Goal: Task Accomplishment & Management: Complete application form

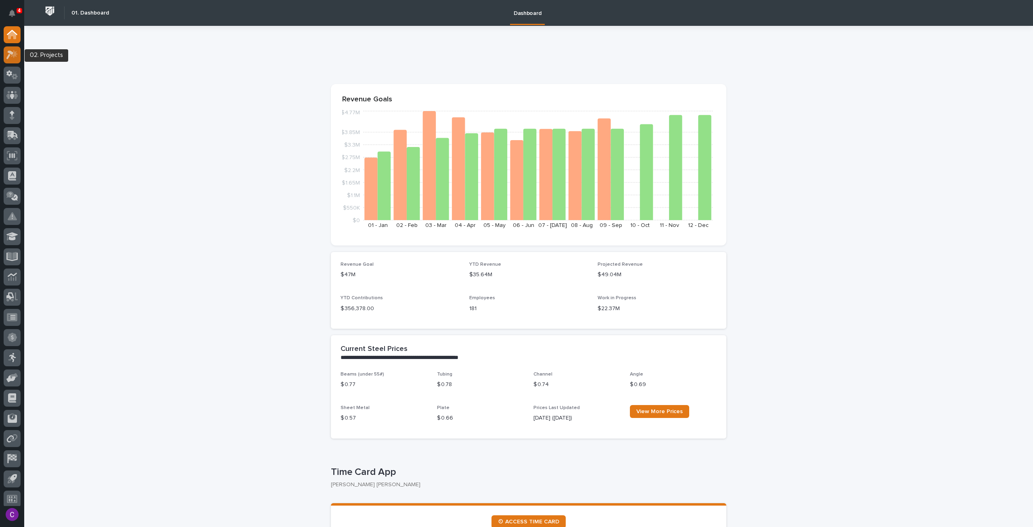
click at [13, 56] on icon at bounding box center [14, 54] width 7 height 8
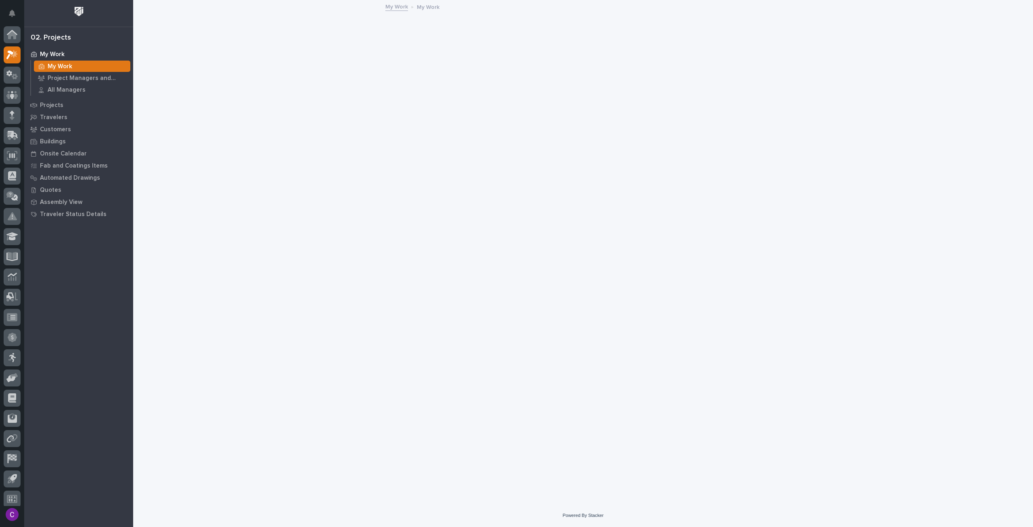
scroll to position [5, 0]
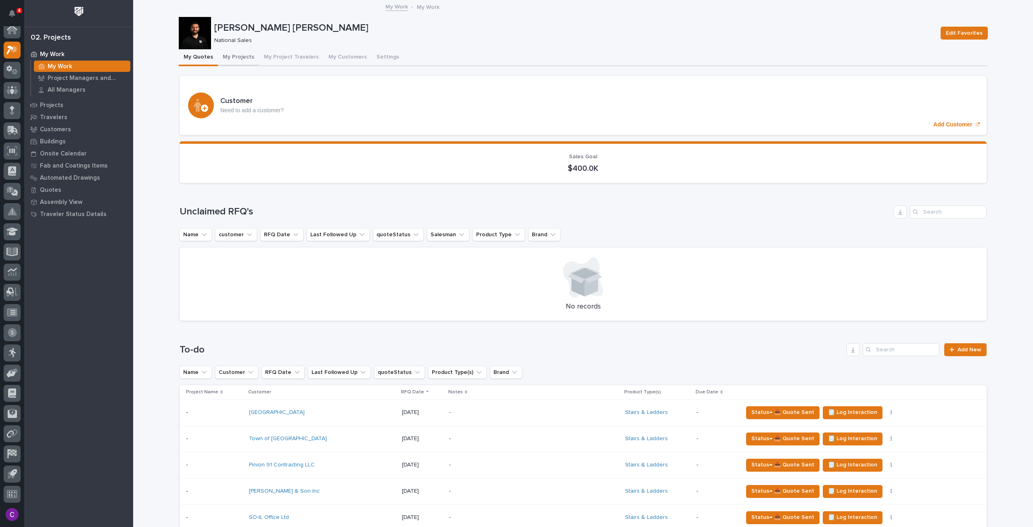
click at [232, 56] on button "My Projects" at bounding box center [238, 57] width 41 height 17
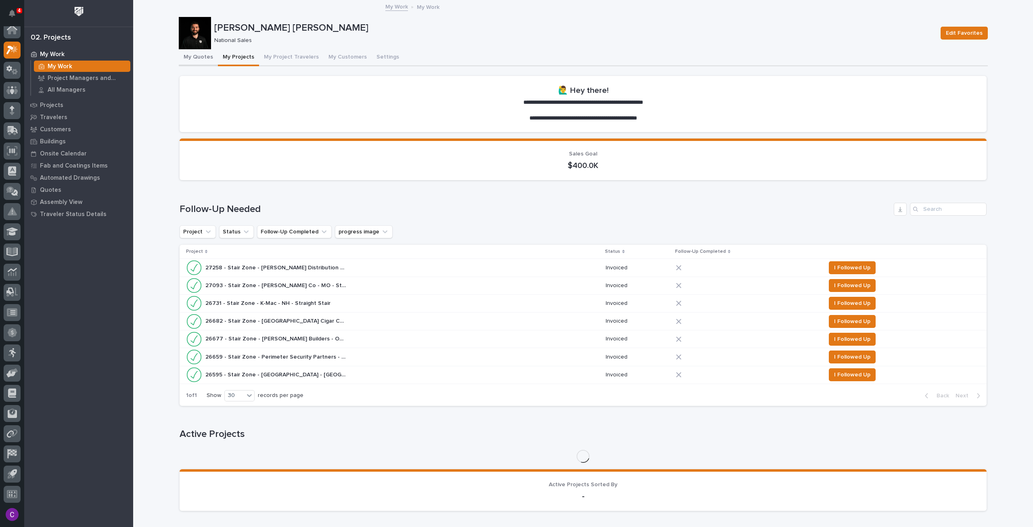
click at [191, 56] on button "My Quotes" at bounding box center [198, 57] width 39 height 17
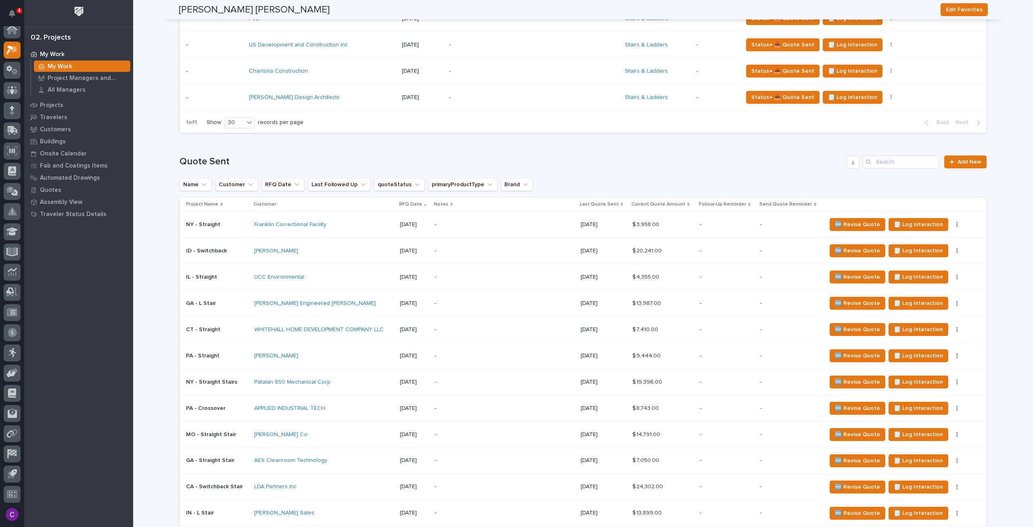
scroll to position [565, 0]
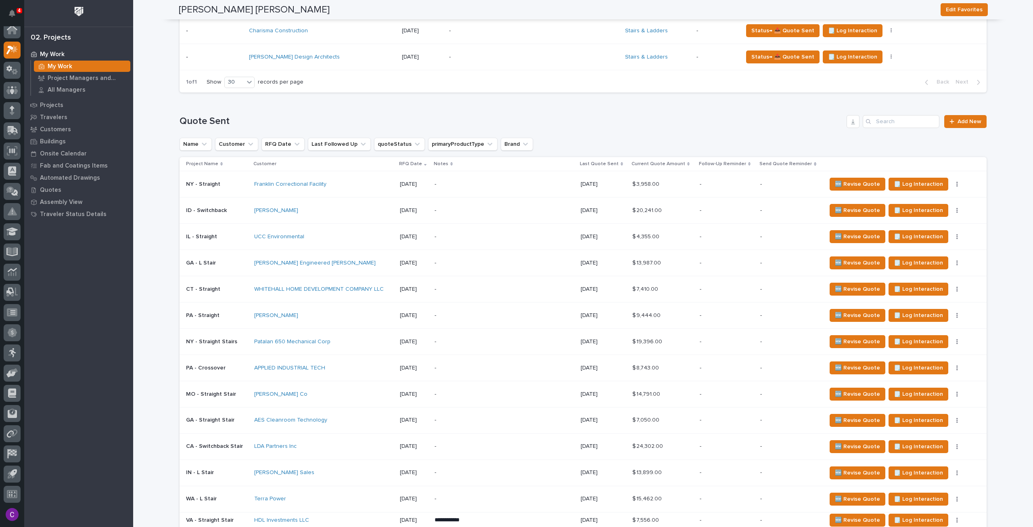
click at [529, 234] on p "-" at bounding box center [505, 236] width 140 height 7
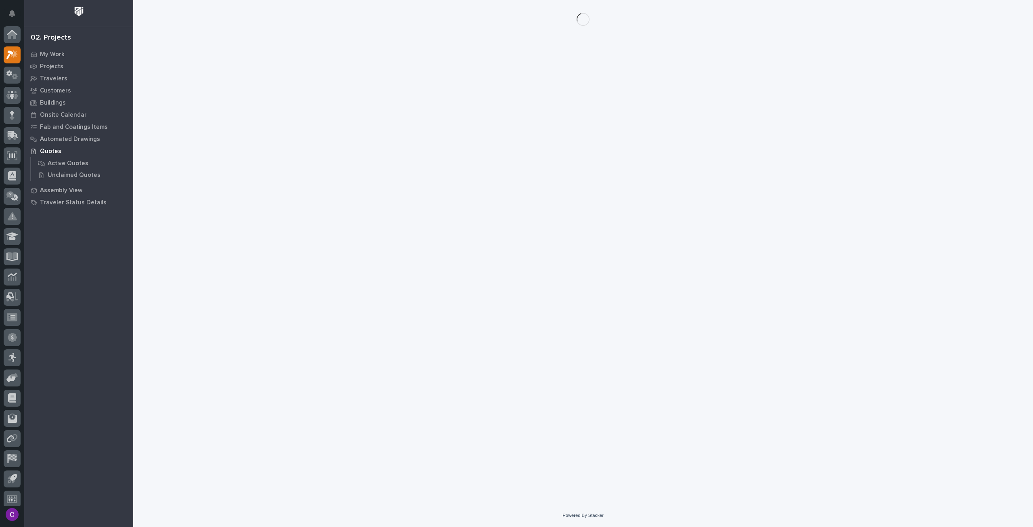
scroll to position [5, 0]
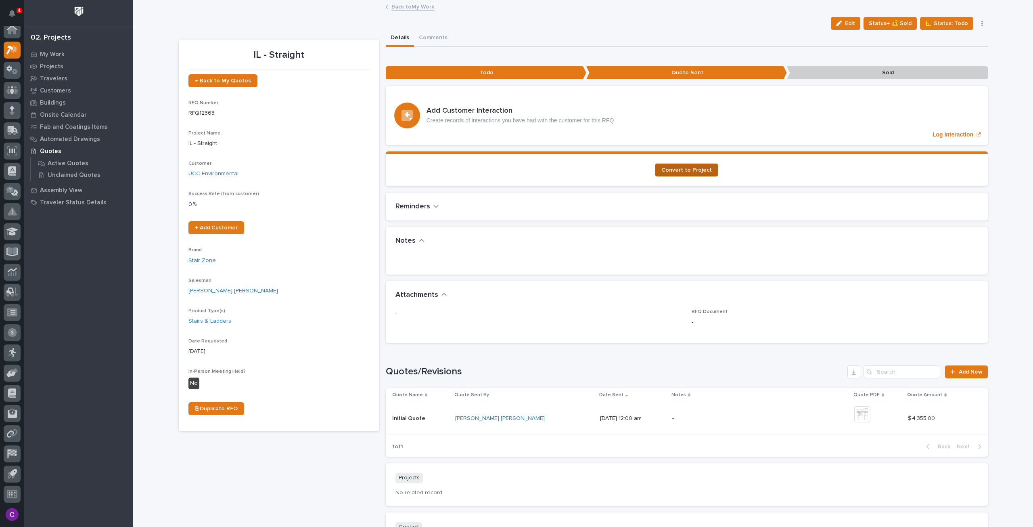
click at [694, 164] on link "Convert to Project" at bounding box center [686, 169] width 63 height 13
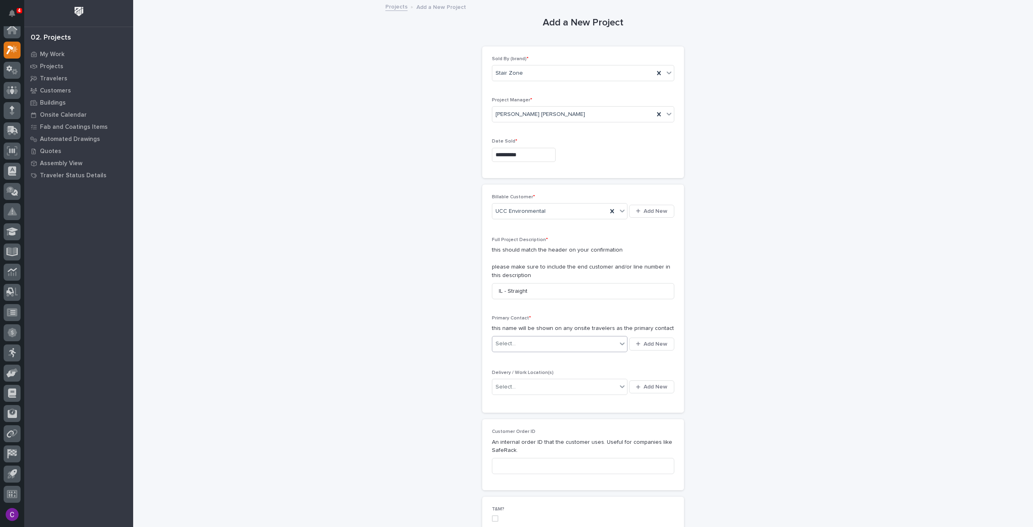
click at [594, 338] on div "Select..." at bounding box center [554, 343] width 125 height 13
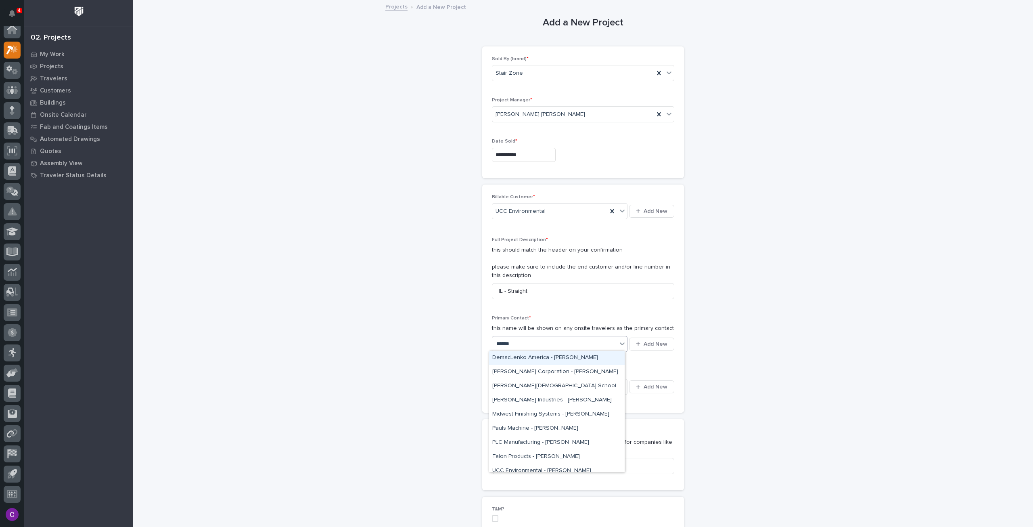
type input "*******"
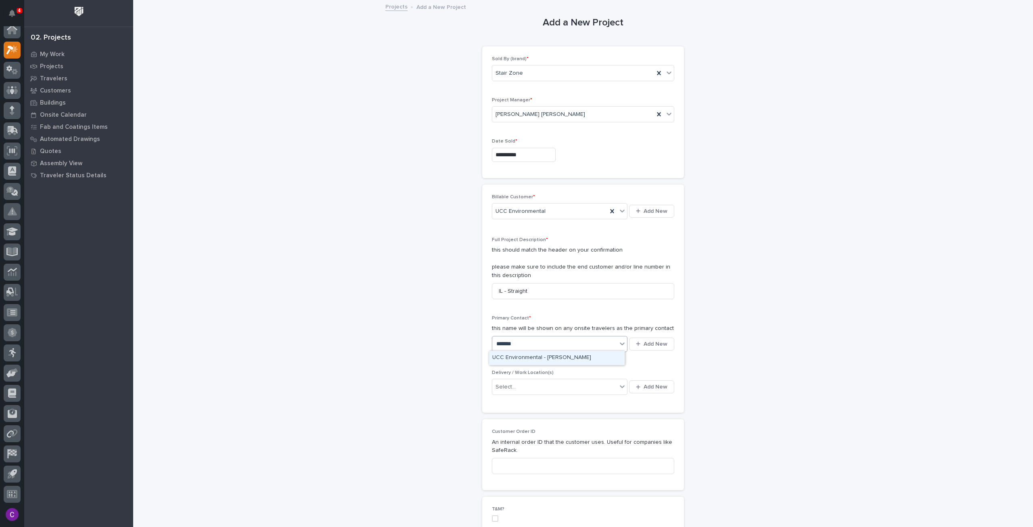
click at [584, 361] on div "UCC Environmental - Craig Smith-hauck" at bounding box center [557, 358] width 136 height 14
click at [641, 380] on button "Add New" at bounding box center [651, 386] width 45 height 13
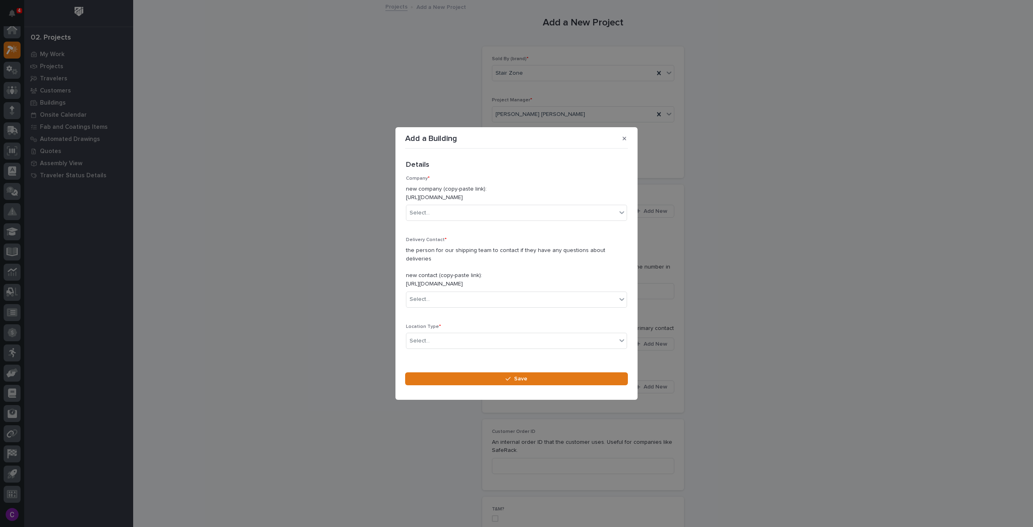
click at [470, 226] on div "Company * new company (copy-paste link): https://portal.pwiworks.com/projects/c…" at bounding box center [516, 202] width 221 height 52
click at [468, 220] on div "Select..." at bounding box center [511, 212] width 210 height 13
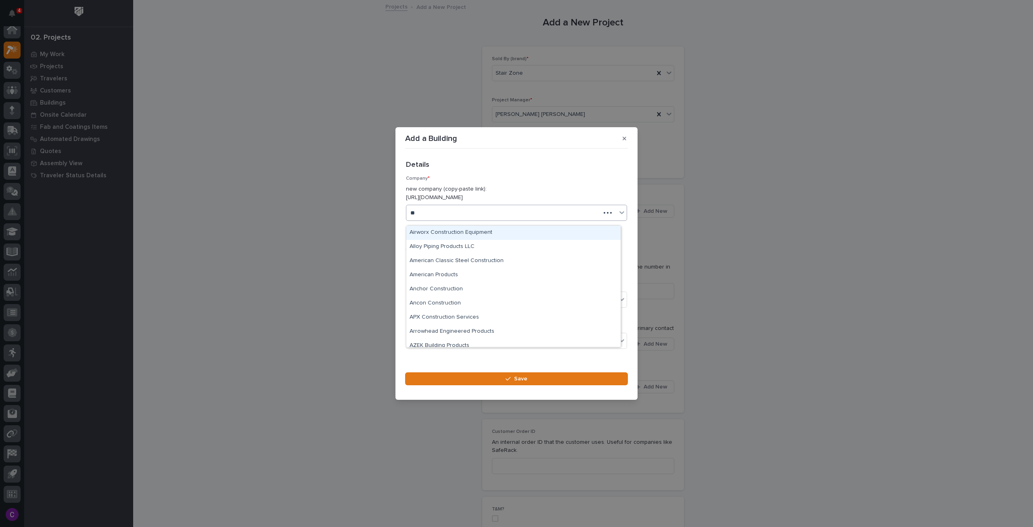
type input "***"
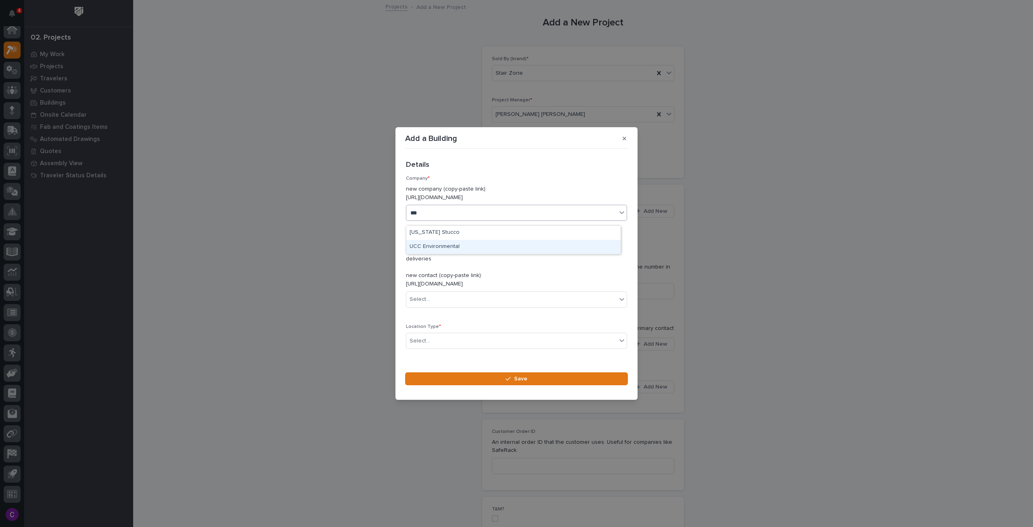
click at [464, 247] on div "UCC Environmental" at bounding box center [513, 247] width 214 height 14
click at [474, 298] on div "Select..." at bounding box center [511, 299] width 210 height 13
type input "**********"
click at [504, 309] on div "UCC Environmental - Craig Smith-hauck" at bounding box center [513, 310] width 214 height 14
click at [504, 334] on div "Select..." at bounding box center [511, 340] width 210 height 13
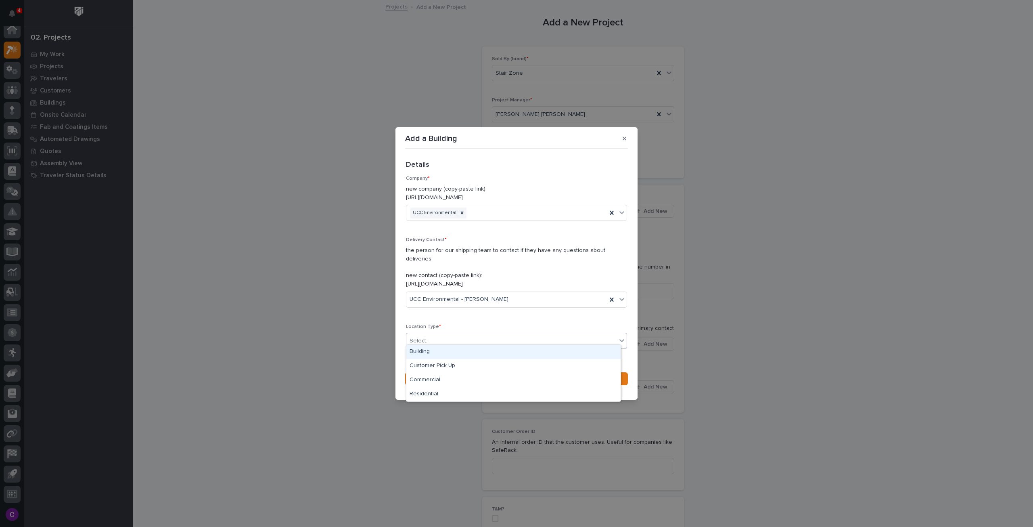
click at [501, 350] on div "Building" at bounding box center [513, 352] width 214 height 14
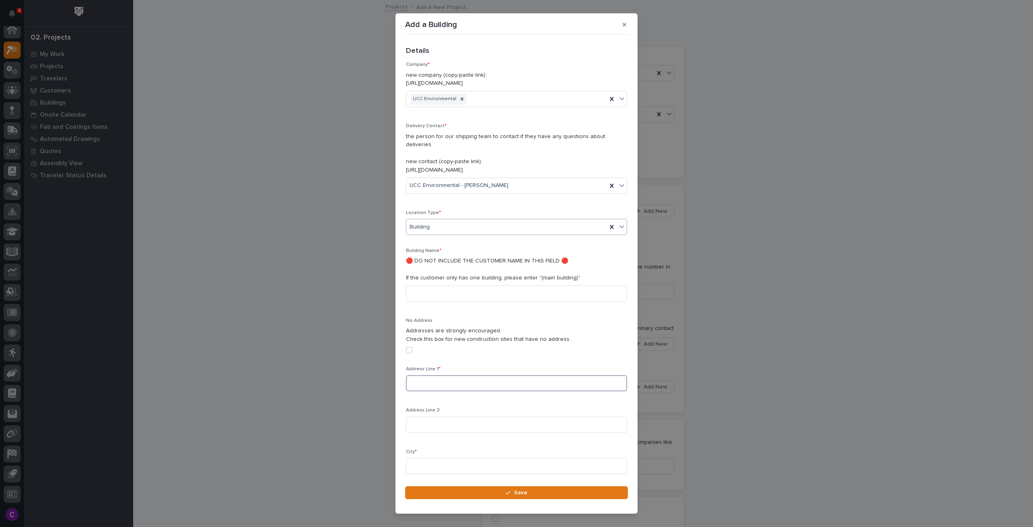
click at [449, 376] on input at bounding box center [516, 383] width 221 height 16
click at [455, 375] on input at bounding box center [516, 383] width 221 height 16
paste input "UCC Environmental 2242 Bushy Park Road Goose Creek, South Carolina 29445"
drag, startPoint x: 465, startPoint y: 375, endPoint x: 385, endPoint y: 367, distance: 80.7
click at [385, 367] on div "Add a Building Loading... Saving… Loading... Saving… Loading... Saving… Details…" at bounding box center [516, 263] width 1033 height 527
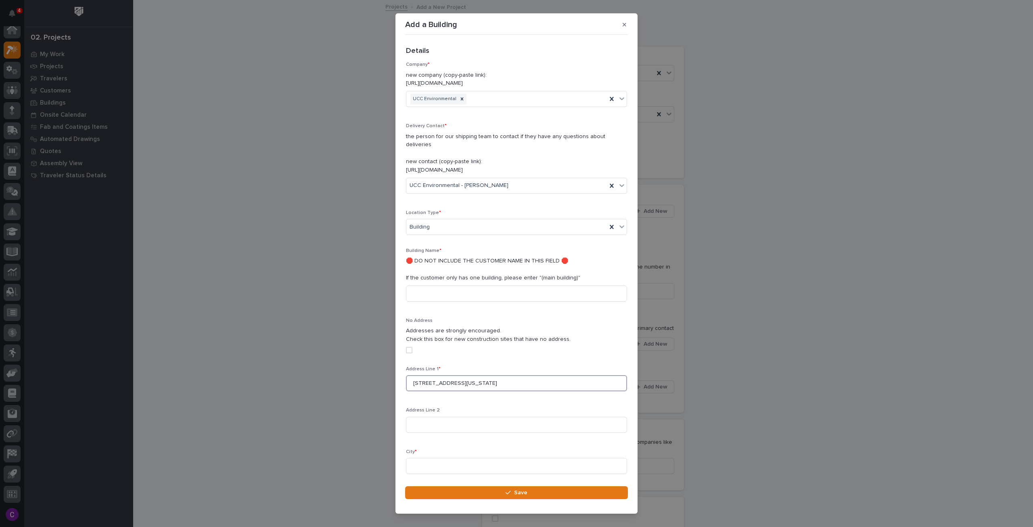
drag, startPoint x: 567, startPoint y: 372, endPoint x: 471, endPoint y: 380, distance: 96.4
click at [471, 380] on input "2242 Bushy Park Road Goose Creek, South Carolina 29445" at bounding box center [516, 383] width 221 height 16
type input "2242 Bushy Park Road"
click at [466, 458] on input at bounding box center [516, 466] width 221 height 16
paste input "Goose Creek, South Carolina 29445"
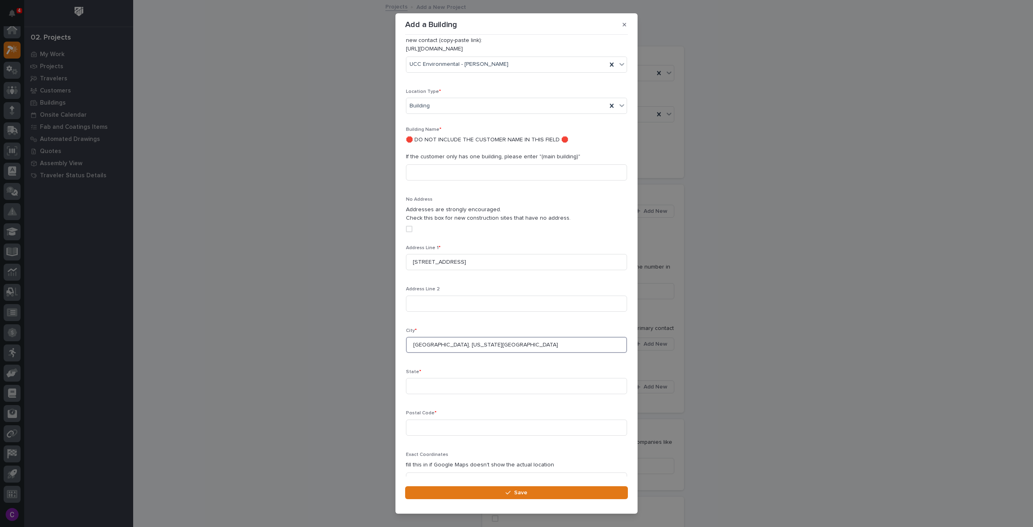
scroll to position [159, 0]
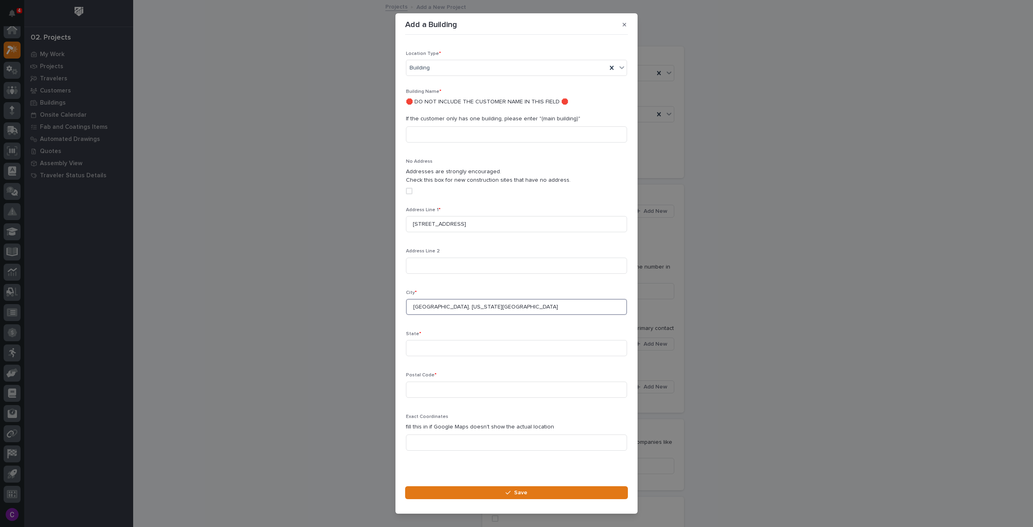
drag, startPoint x: 517, startPoint y: 297, endPoint x: 445, endPoint y: 296, distance: 71.4
click at [445, 299] on input "Goose Creek, South Carolina 29445" at bounding box center [516, 307] width 221 height 16
type input "Goose Creek"
click at [470, 340] on input at bounding box center [516, 348] width 221 height 16
paste input ", South Carolina 29445"
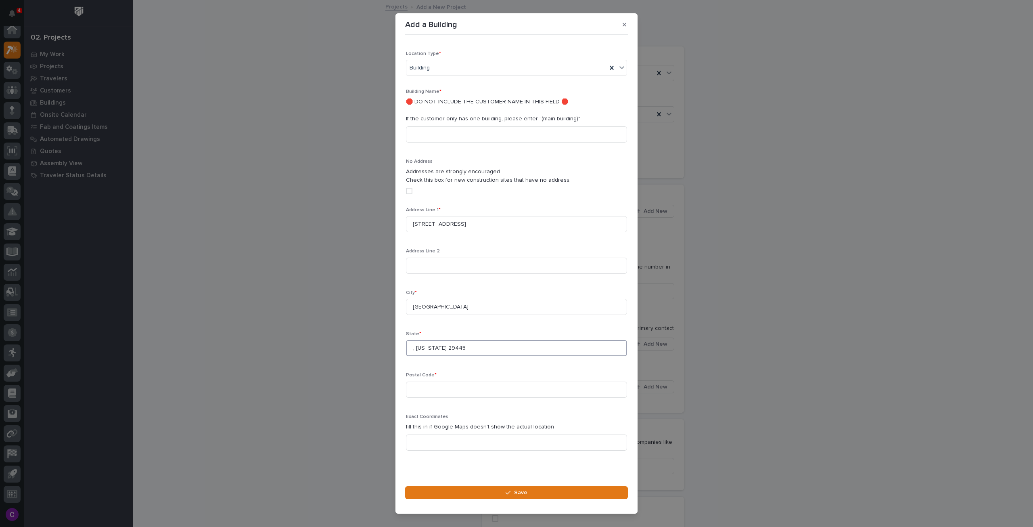
click at [415, 340] on input ", South Carolina 29445" at bounding box center [516, 348] width 221 height 16
click at [462, 341] on input "South Carolina 29445" at bounding box center [516, 348] width 221 height 16
type input "South Carolina"
click at [445, 385] on input at bounding box center [516, 389] width 221 height 16
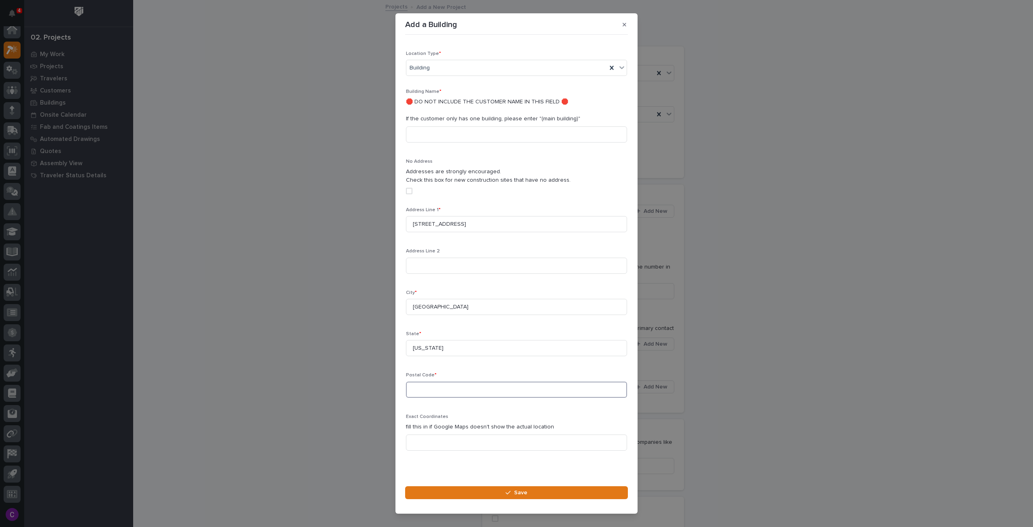
paste input "29445"
type input "29445"
click at [483, 340] on input "South Carolina" at bounding box center [516, 348] width 221 height 16
type input "South Carolina"
click at [561, 493] on button "Save" at bounding box center [516, 492] width 223 height 13
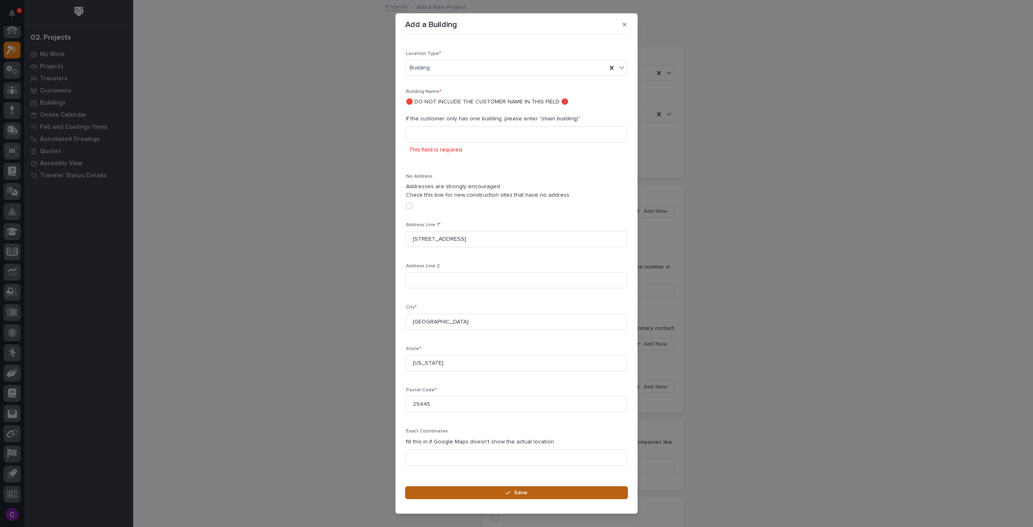
scroll to position [11, 0]
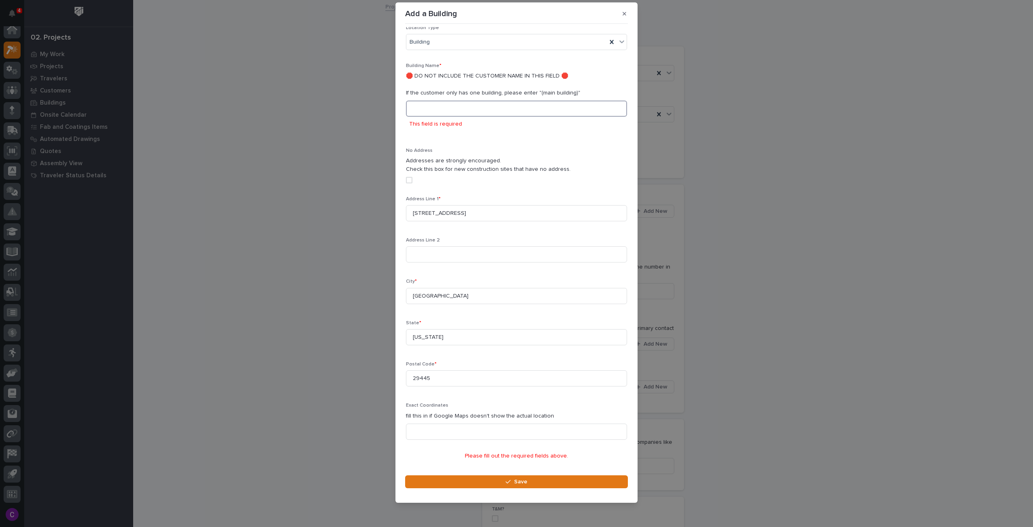
click at [476, 104] on input at bounding box center [516, 108] width 221 height 16
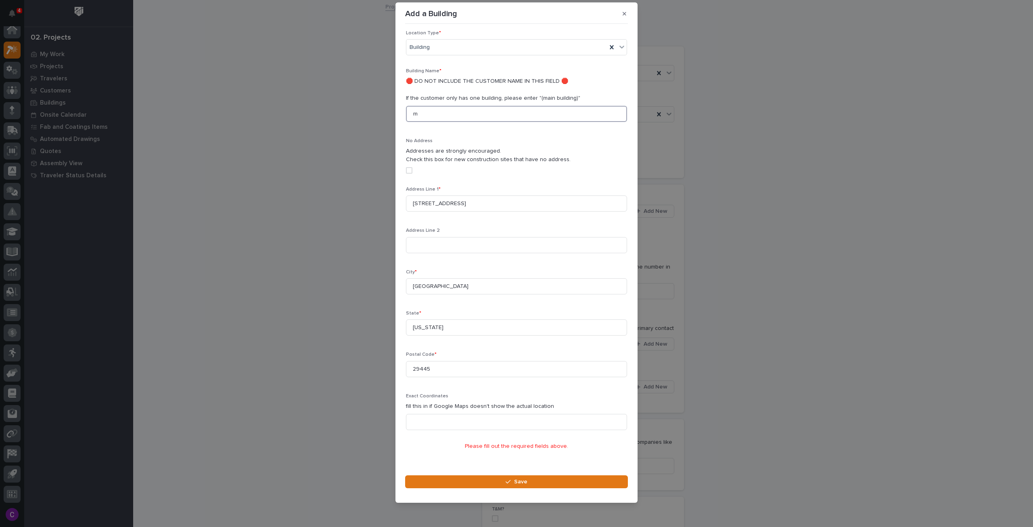
scroll to position [159, 0]
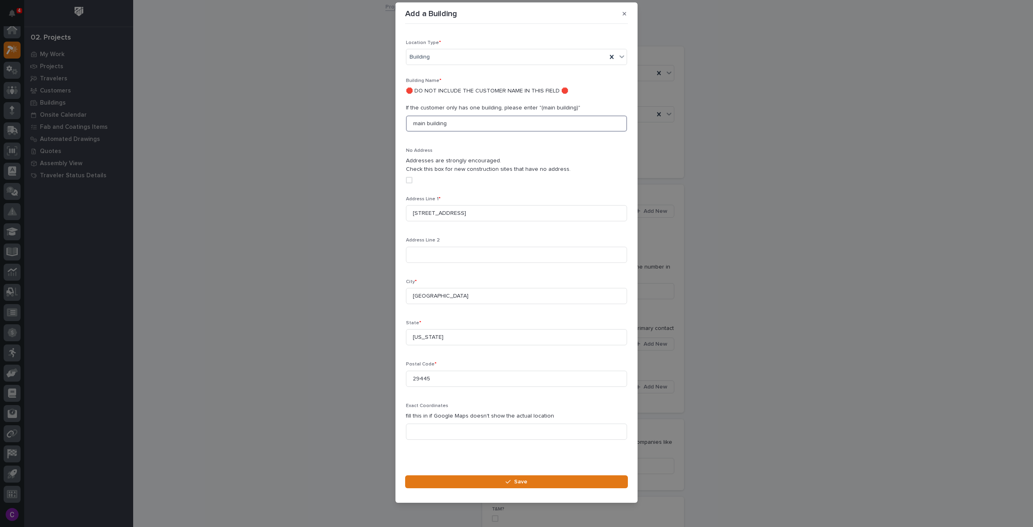
type input "main building"
click at [572, 472] on section "Add a Building Loading... Saving… Loading... Saving… Loading... Saving… Details…" at bounding box center [516, 252] width 242 height 500
click at [572, 481] on button "Save" at bounding box center [516, 481] width 223 height 13
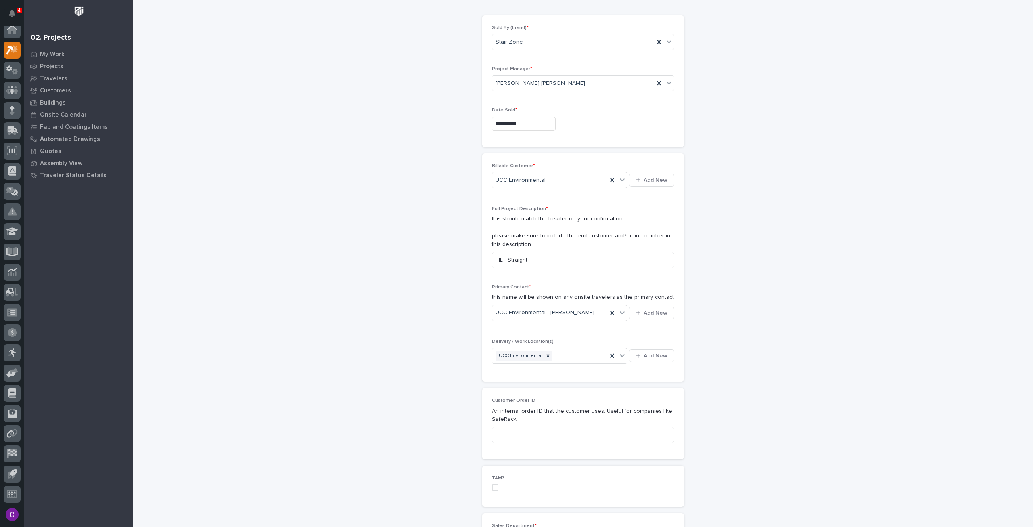
scroll to position [202, 0]
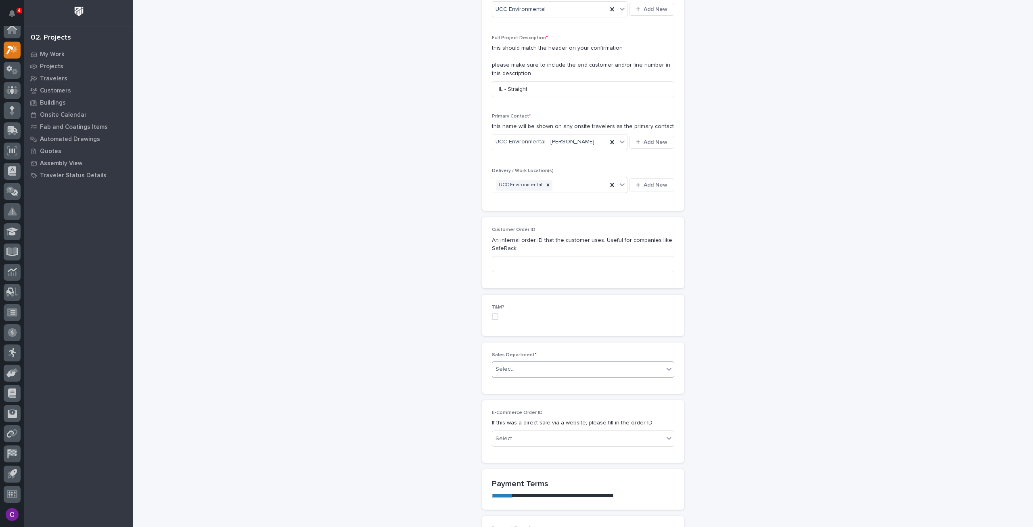
click at [525, 368] on div "Select..." at bounding box center [577, 368] width 171 height 13
click at [534, 379] on div "National Sales" at bounding box center [580, 383] width 182 height 14
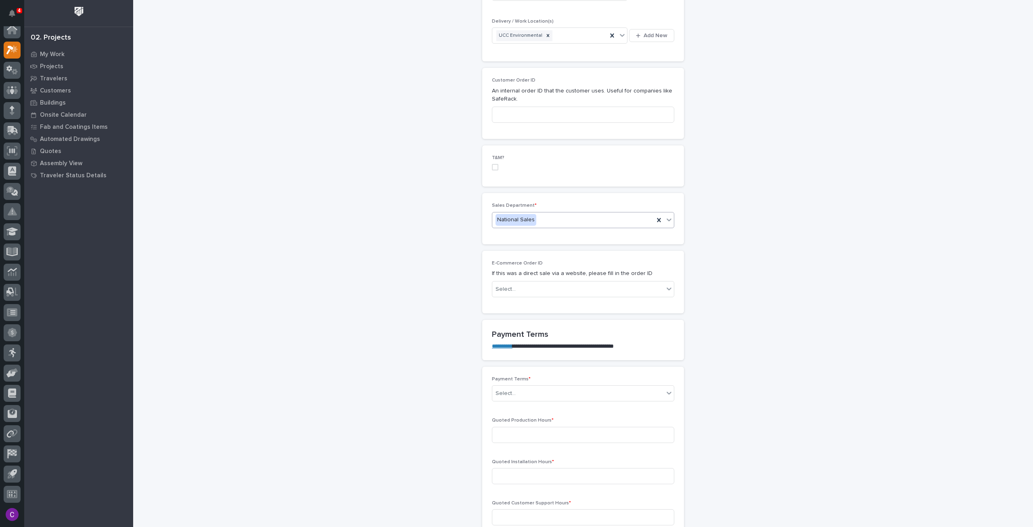
scroll to position [363, 0]
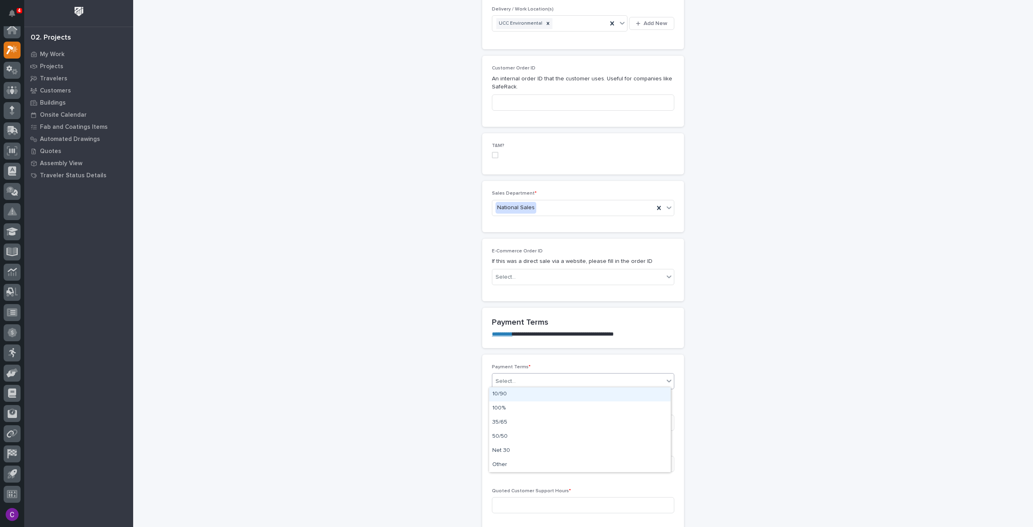
click at [534, 379] on div "Select..." at bounding box center [577, 380] width 171 height 13
click at [536, 410] on div "100%" at bounding box center [580, 408] width 182 height 14
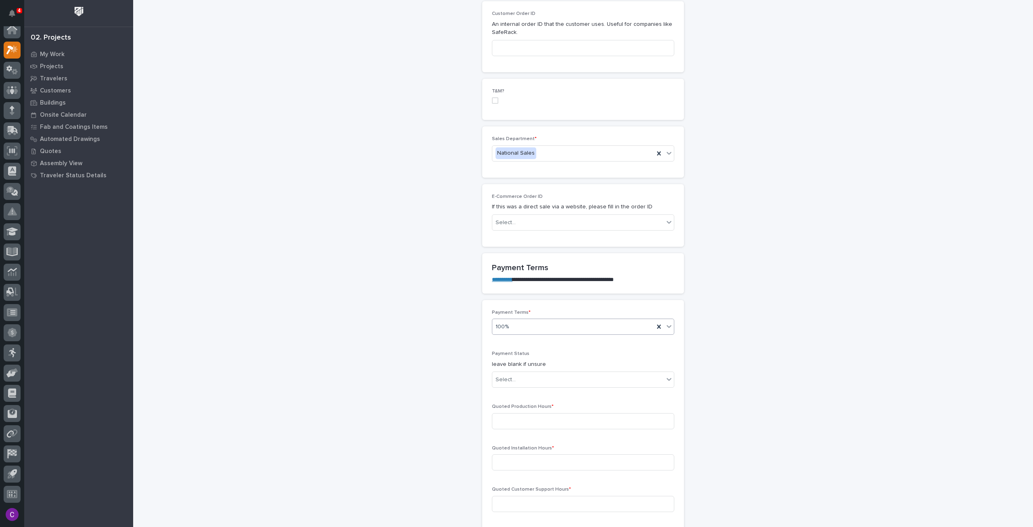
scroll to position [430, 0]
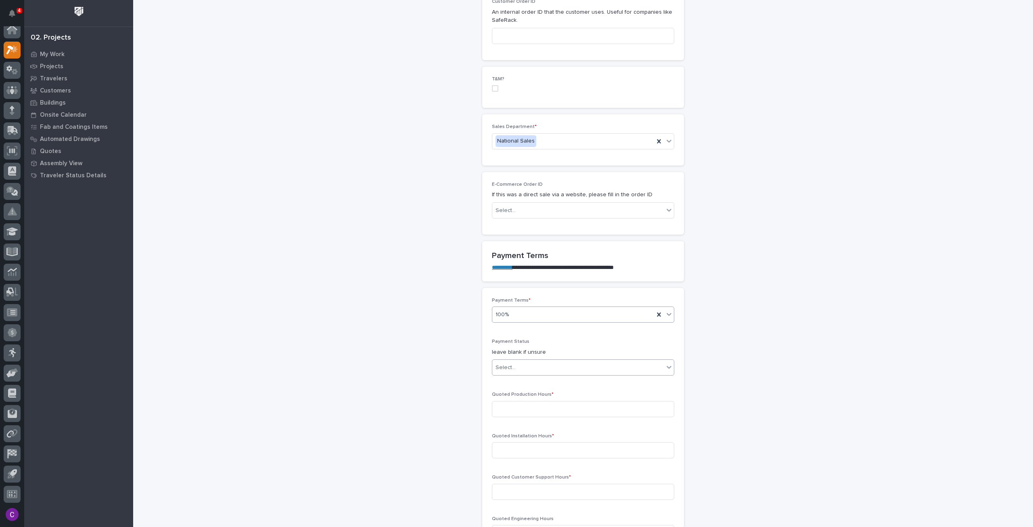
click at [585, 364] on div "Select..." at bounding box center [577, 367] width 171 height 13
click at [561, 381] on div "NOT PAID" at bounding box center [580, 380] width 182 height 14
click at [562, 404] on input at bounding box center [583, 409] width 182 height 16
type input "20"
click at [548, 443] on input at bounding box center [583, 450] width 182 height 16
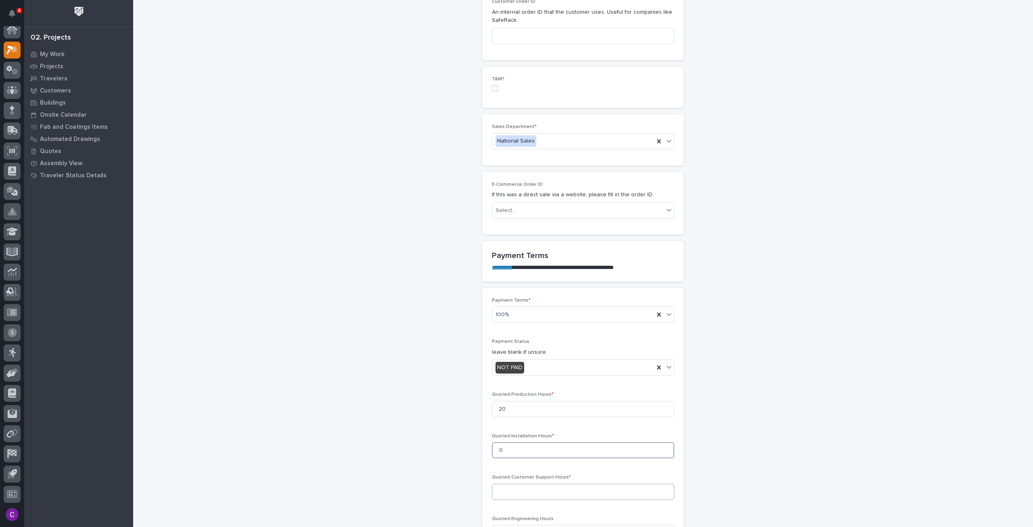
type input "0"
click at [547, 488] on input at bounding box center [583, 491] width 182 height 16
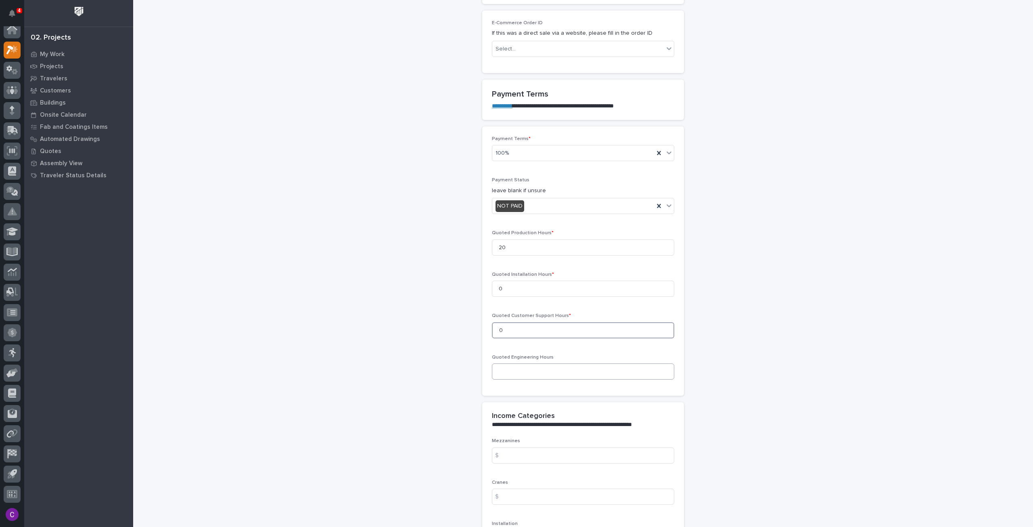
type input "0"
click at [546, 369] on input at bounding box center [583, 371] width 182 height 16
click at [533, 363] on input at bounding box center [583, 371] width 182 height 16
type input "16"
click at [698, 357] on div "**********" at bounding box center [583, 281] width 809 height 1743
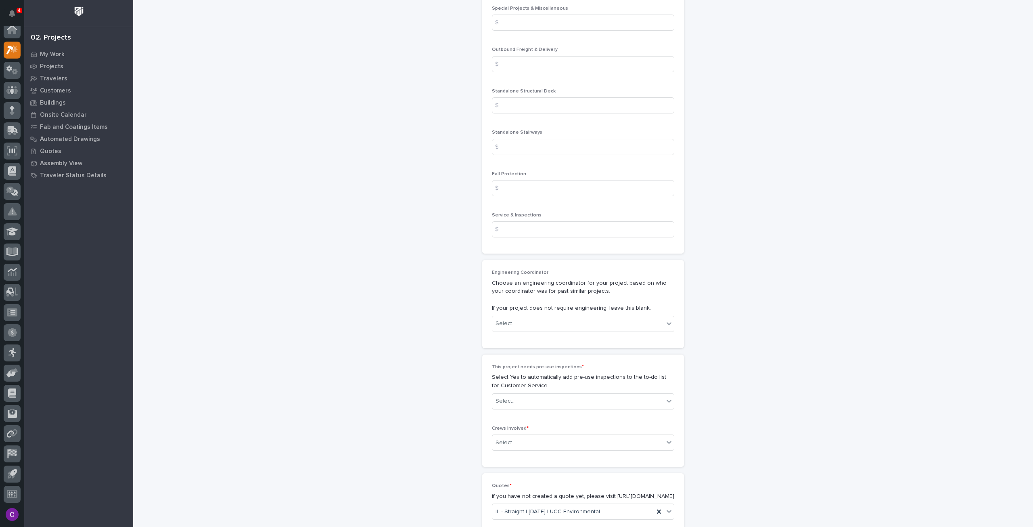
scroll to position [1196, 0]
click at [605, 313] on div "Select..." at bounding box center [577, 315] width 171 height 13
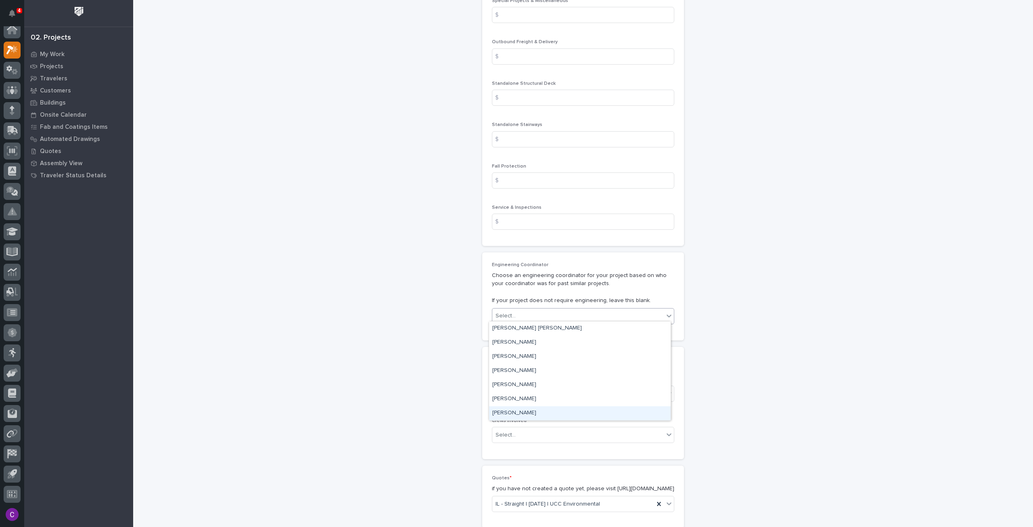
click at [575, 411] on div "Wynne Hochstetler" at bounding box center [580, 413] width 182 height 14
click at [579, 389] on div "Select..." at bounding box center [577, 393] width 171 height 13
click at [569, 420] on div "No" at bounding box center [580, 420] width 182 height 14
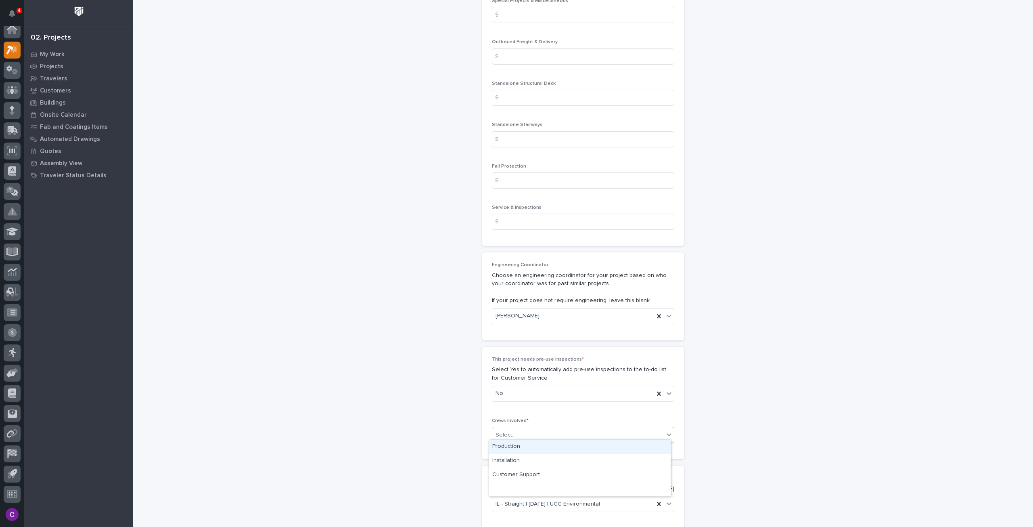
click at [575, 433] on div "Select..." at bounding box center [577, 434] width 171 height 13
click at [561, 446] on div "Production" at bounding box center [580, 446] width 182 height 14
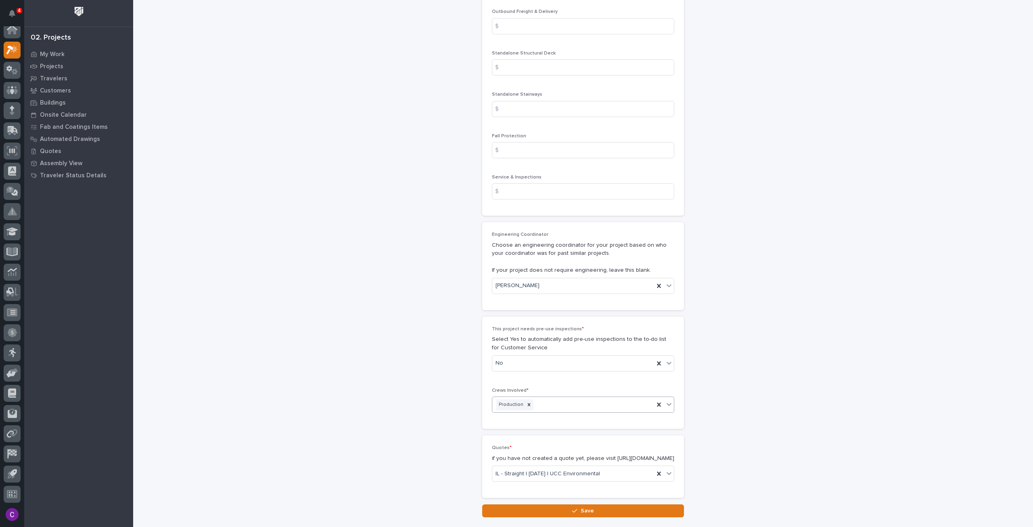
scroll to position [1285, 0]
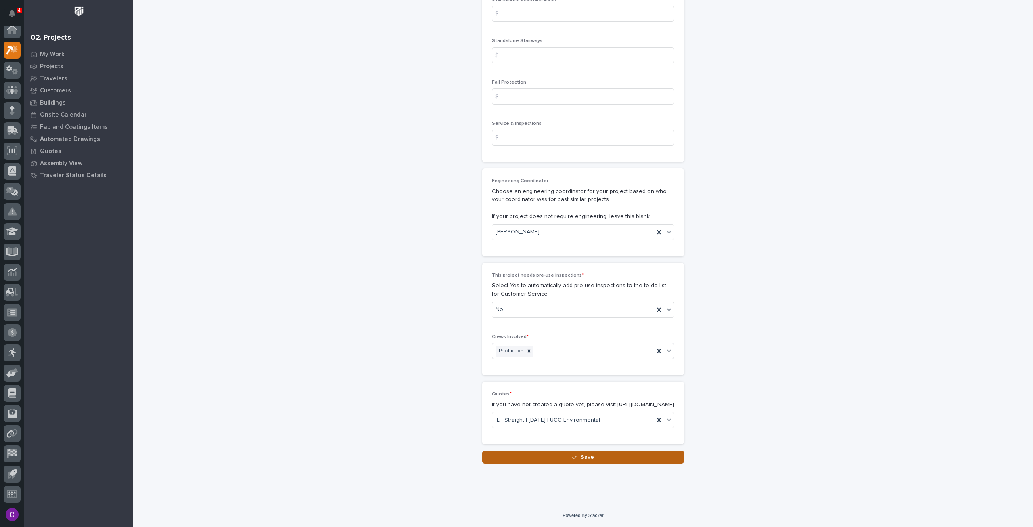
click at [620, 454] on button "Save" at bounding box center [583, 456] width 202 height 13
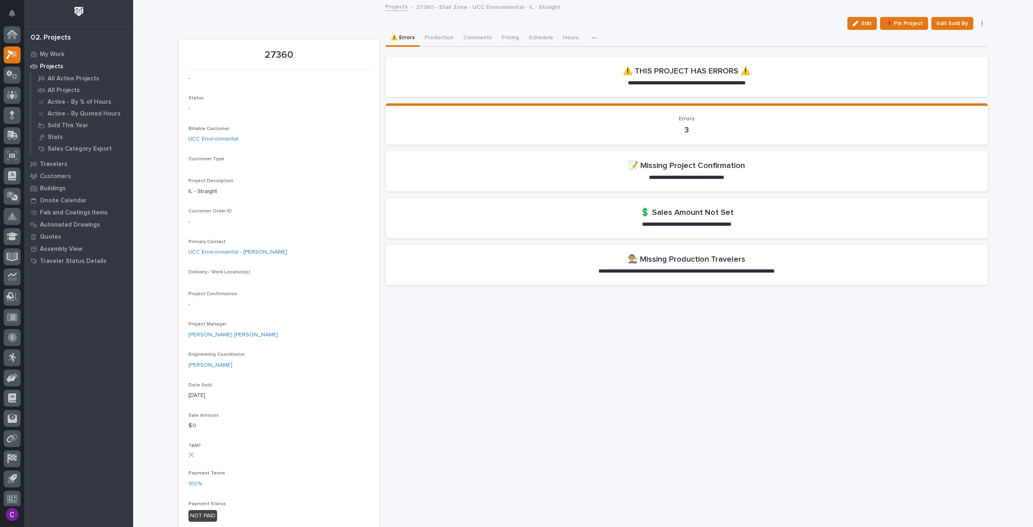
scroll to position [5, 0]
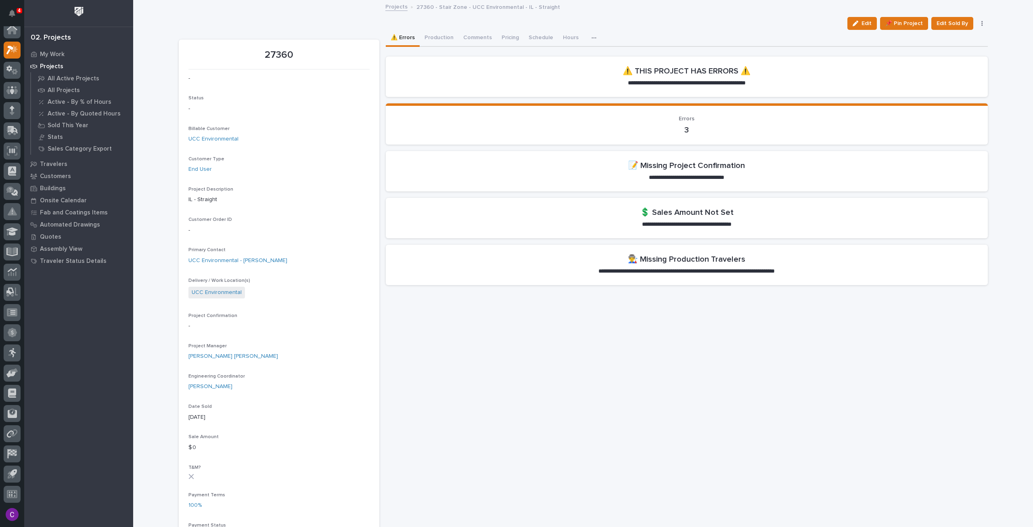
click at [283, 54] on p "27360" at bounding box center [278, 55] width 181 height 12
copy p "27360"
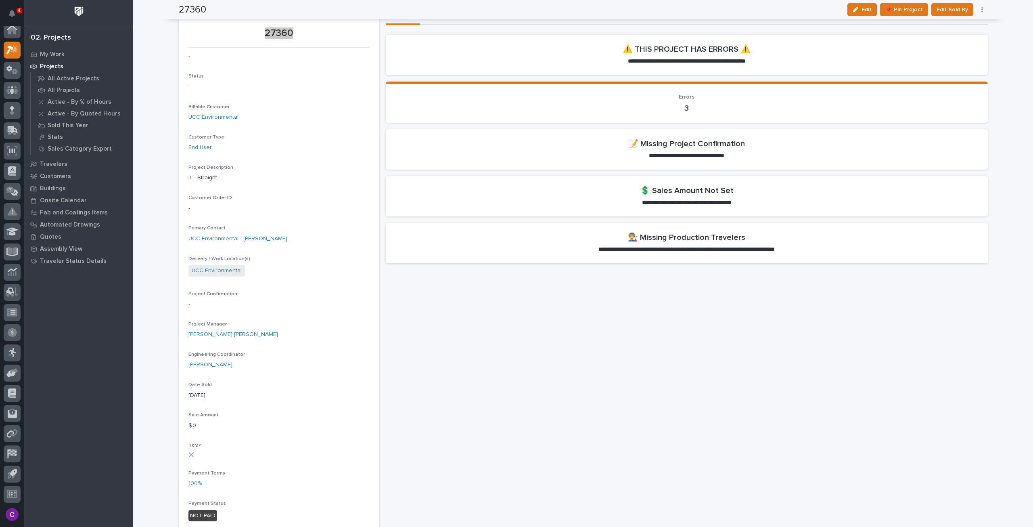
scroll to position [0, 0]
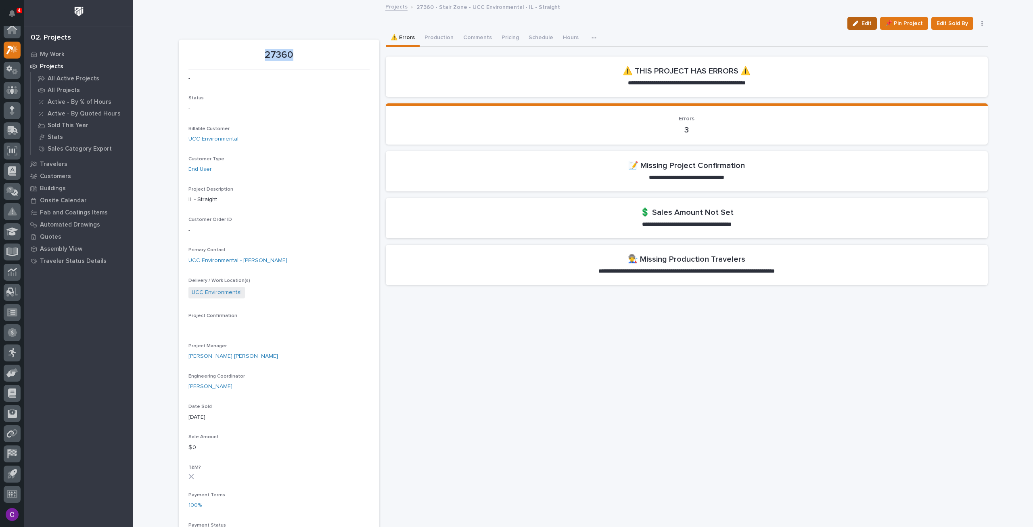
click at [861, 27] on button "Edit" at bounding box center [861, 23] width 29 height 13
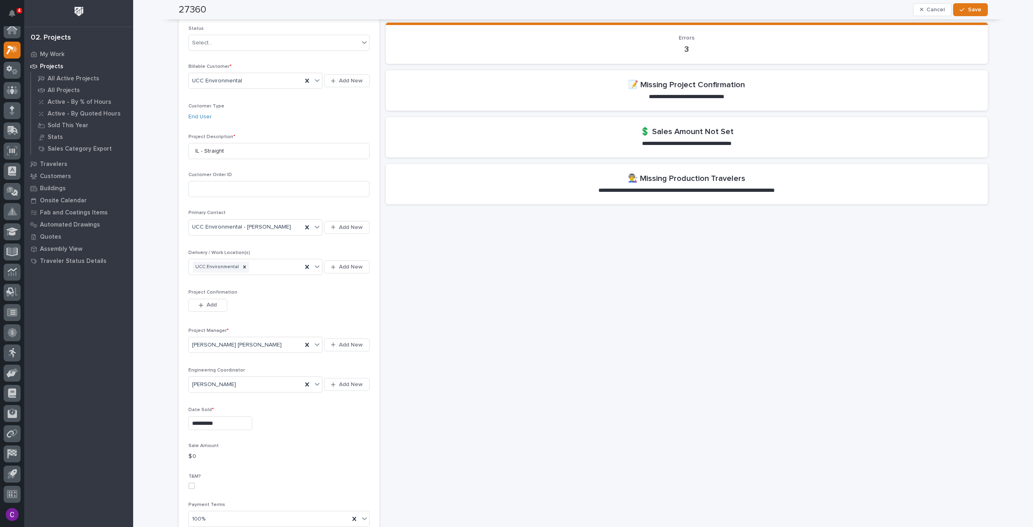
scroll to position [121, 0]
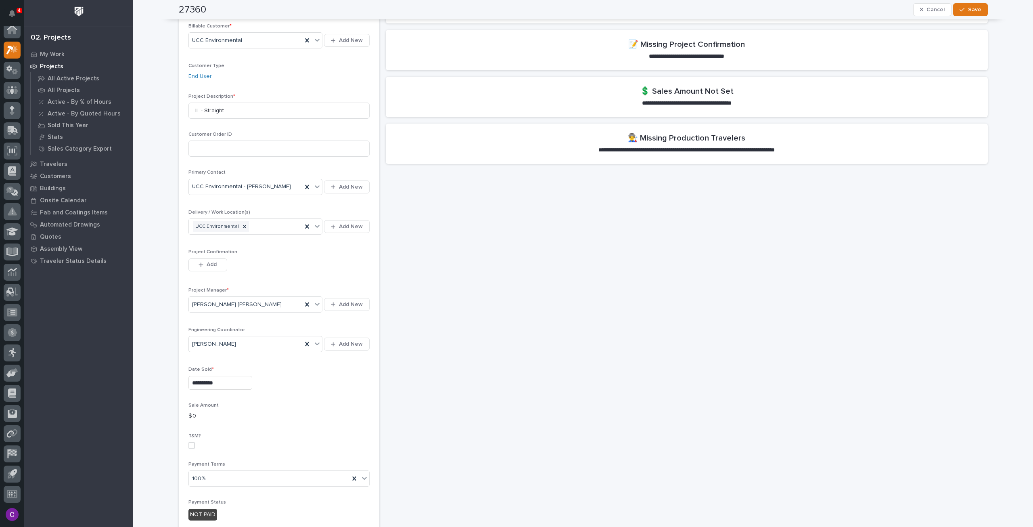
click at [368, 399] on section "**********" at bounding box center [279, 473] width 201 height 1111
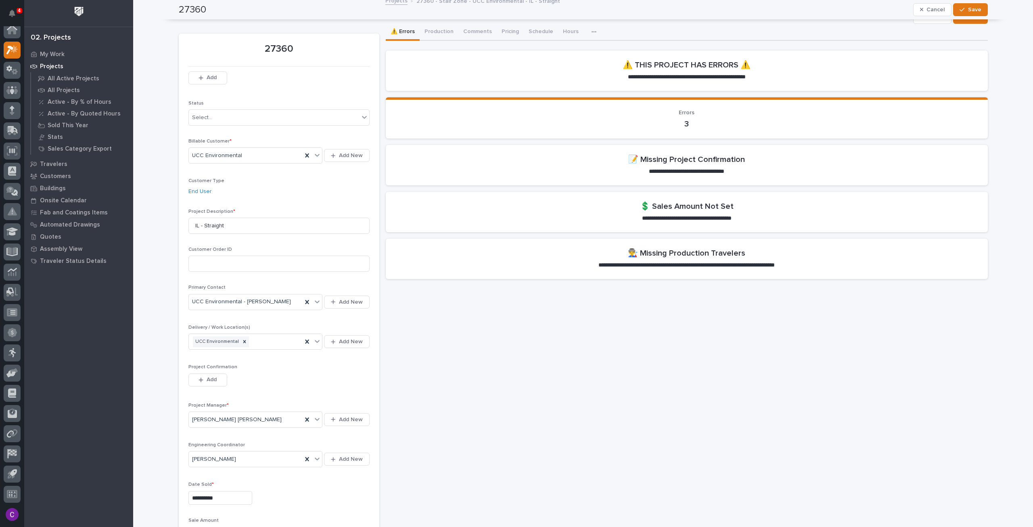
scroll to position [0, 0]
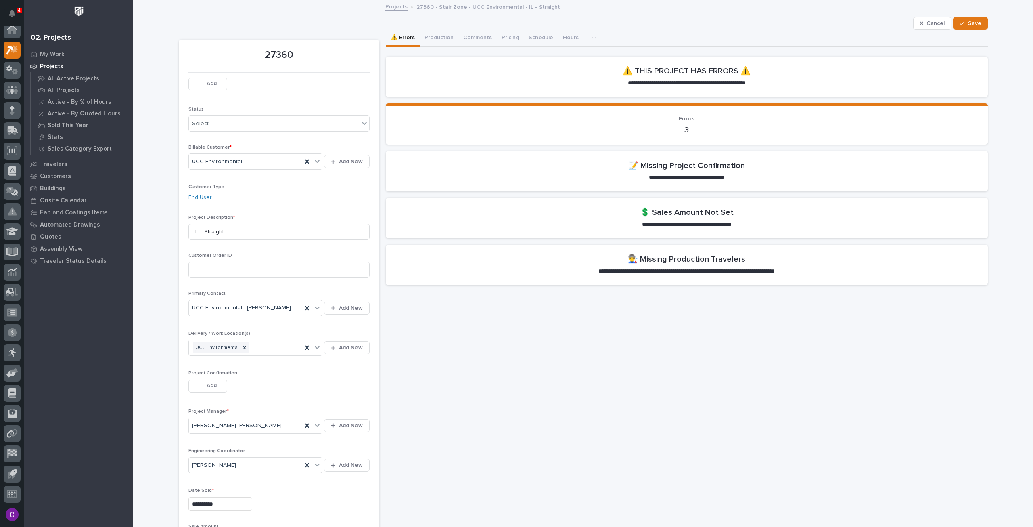
drag, startPoint x: 449, startPoint y: 372, endPoint x: 472, endPoint y: 373, distance: 23.4
click at [920, 22] on icon "button" at bounding box center [922, 24] width 4 height 6
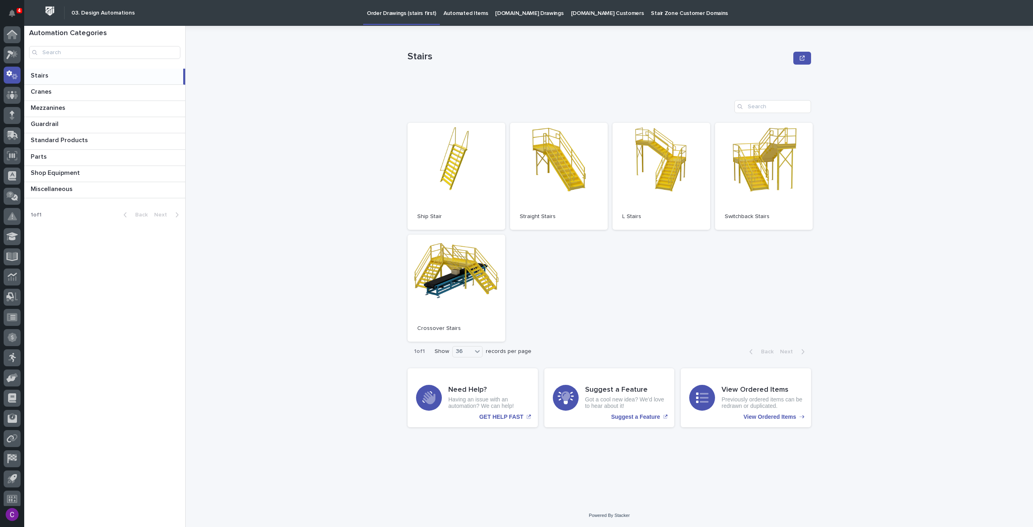
scroll to position [5, 0]
click at [510, 22] on link "StairZone.com Drawings" at bounding box center [528, 12] width 75 height 25
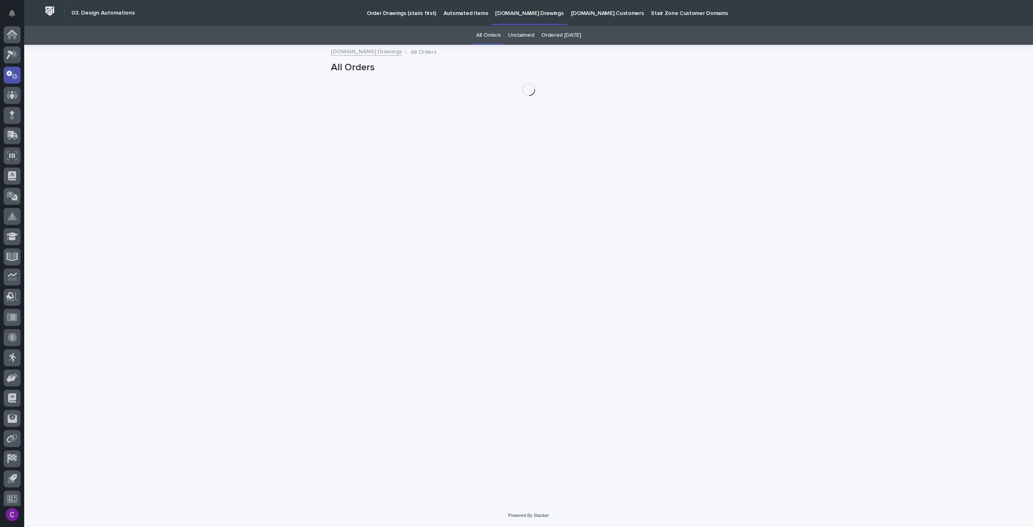
scroll to position [5, 0]
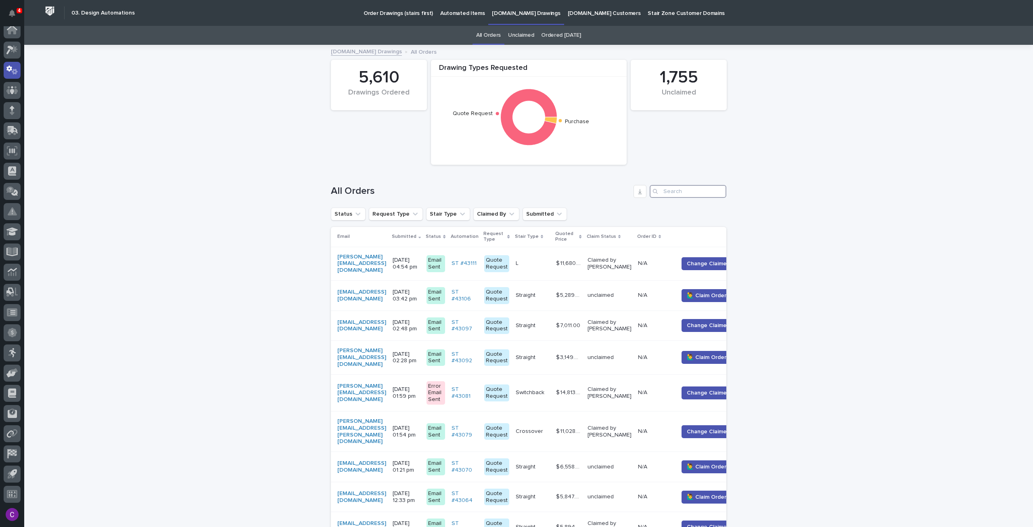
click at [675, 193] on input "Search" at bounding box center [688, 191] width 77 height 13
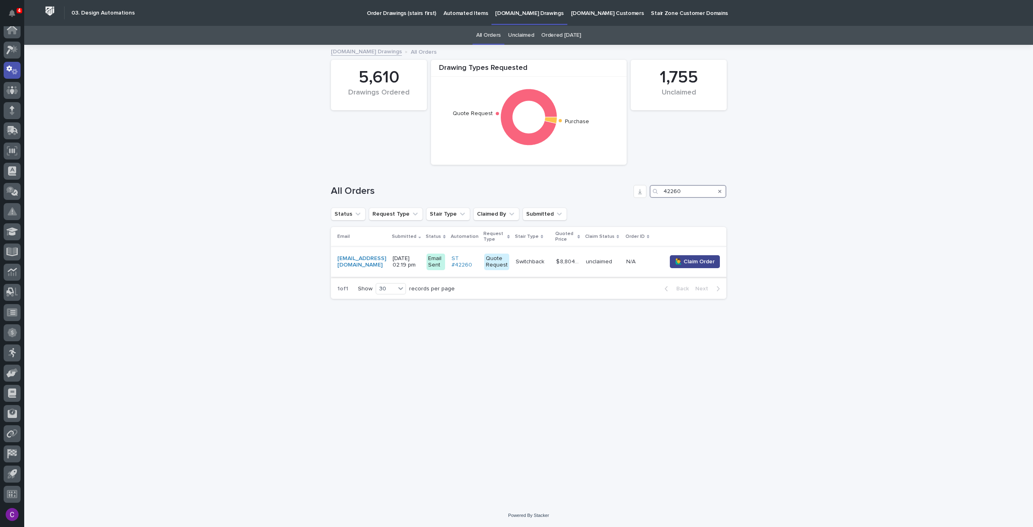
type input "42260"
click at [696, 260] on span "🙋‍♂️ Claim Order" at bounding box center [695, 261] width 40 height 8
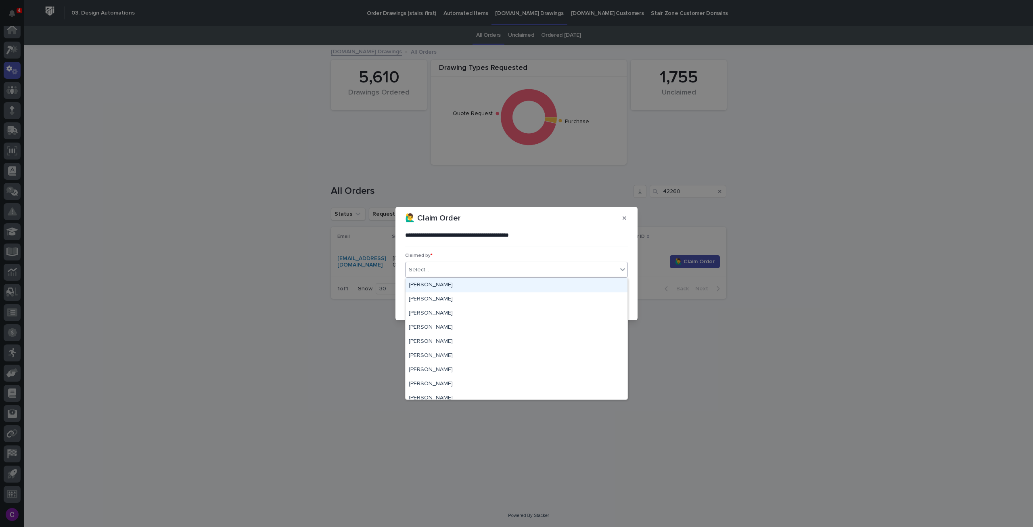
click at [529, 263] on div "Select..." at bounding box center [512, 269] width 212 height 13
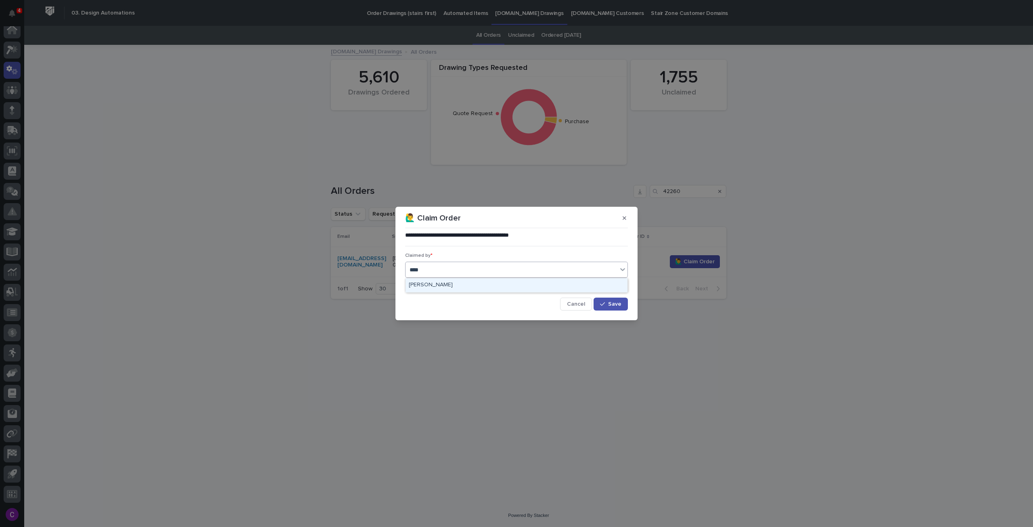
type input "*****"
click at [530, 282] on div "Roark Jones" at bounding box center [517, 285] width 222 height 14
click at [617, 305] on span "Save" at bounding box center [614, 304] width 13 height 6
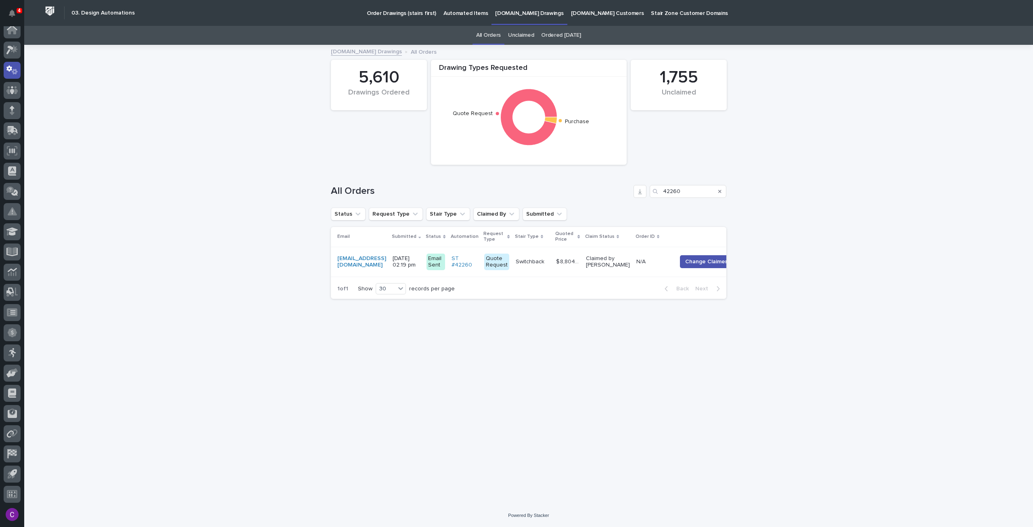
click at [499, 16] on p "StairZone.com Drawings" at bounding box center [529, 8] width 68 height 17
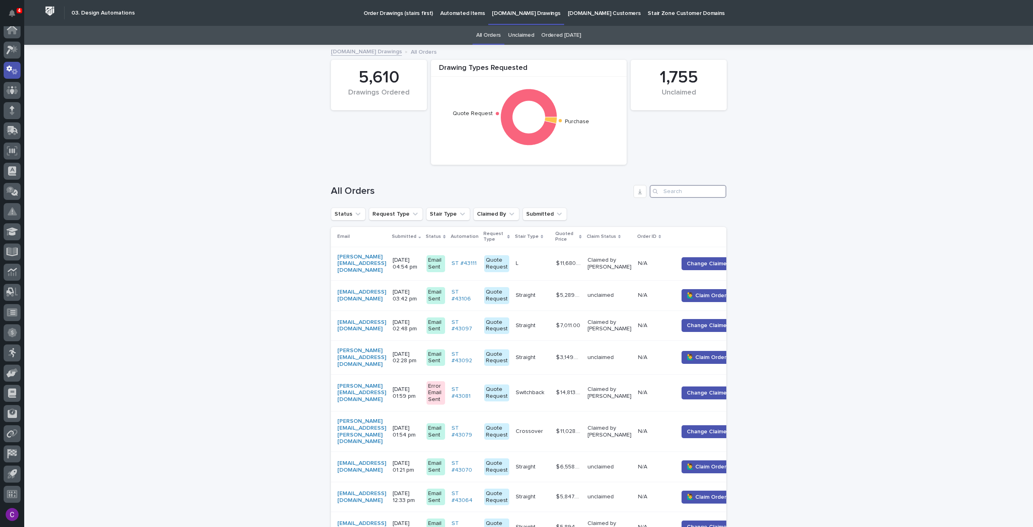
click at [680, 195] on input "Search" at bounding box center [688, 191] width 77 height 13
paste input "42243"
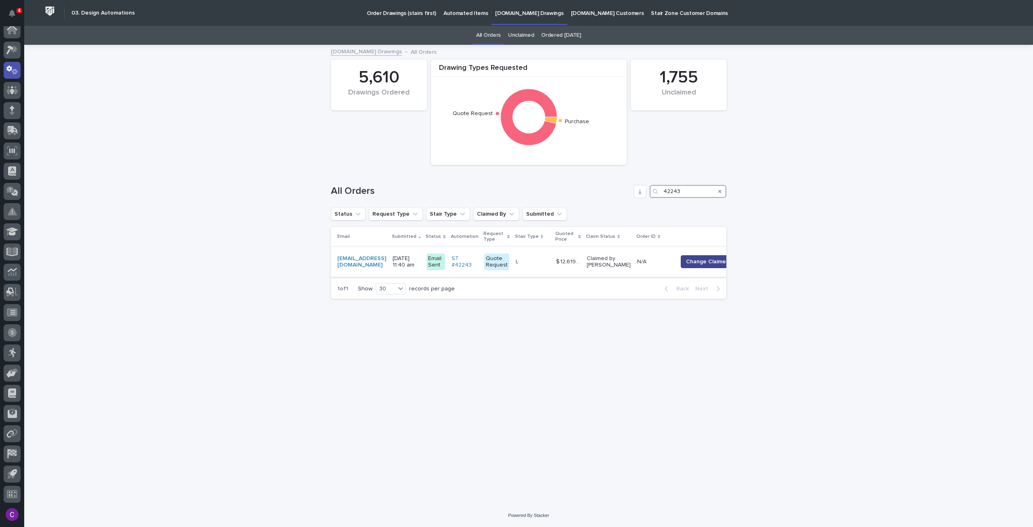
type input "42243"
click at [717, 259] on span "Change Claimer" at bounding box center [707, 261] width 42 height 8
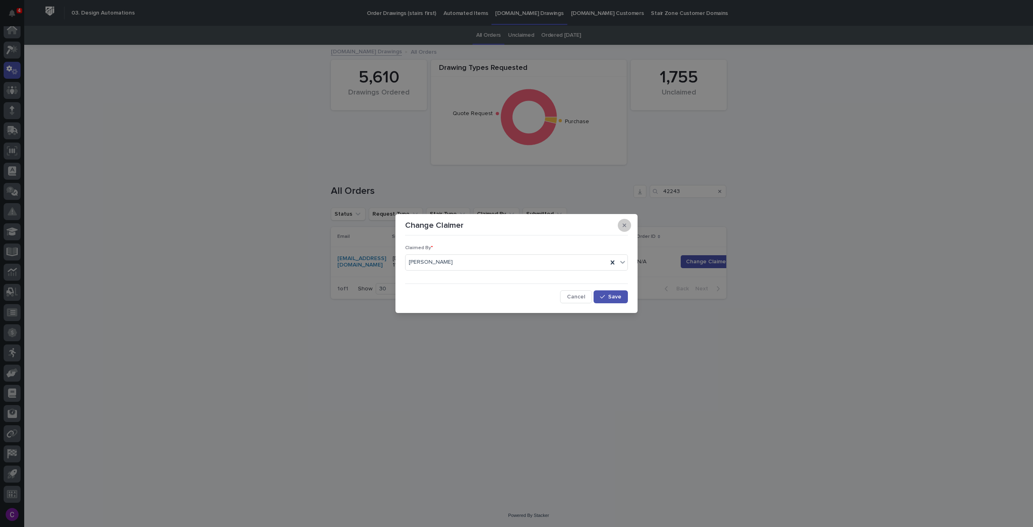
click at [626, 224] on icon "button" at bounding box center [625, 226] width 4 height 4
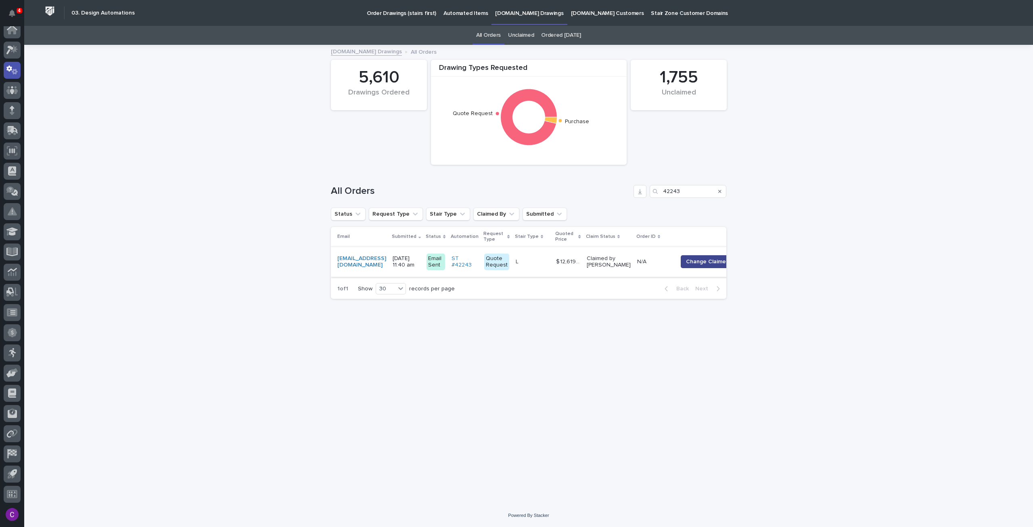
click at [715, 258] on button "Change Claimer" at bounding box center [707, 261] width 52 height 13
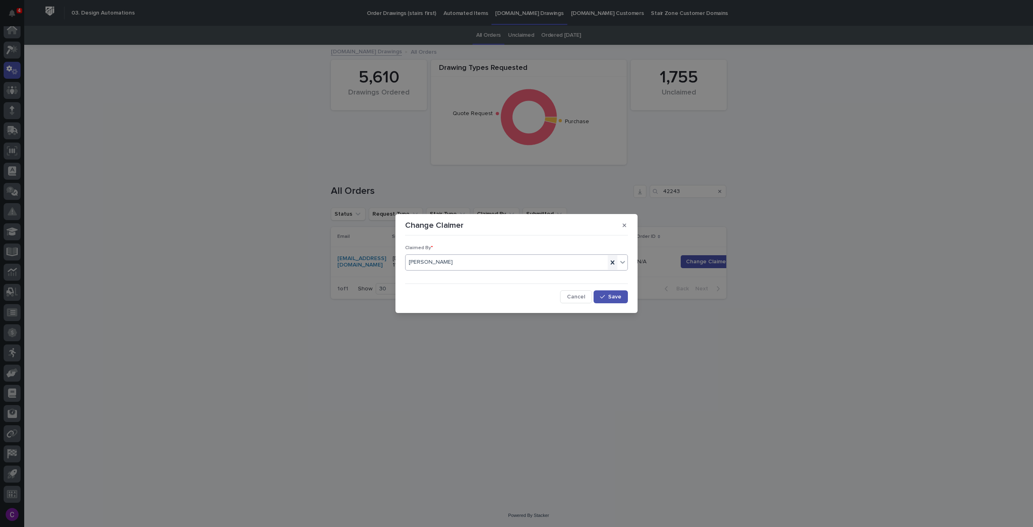
click at [614, 260] on icon at bounding box center [613, 262] width 4 height 4
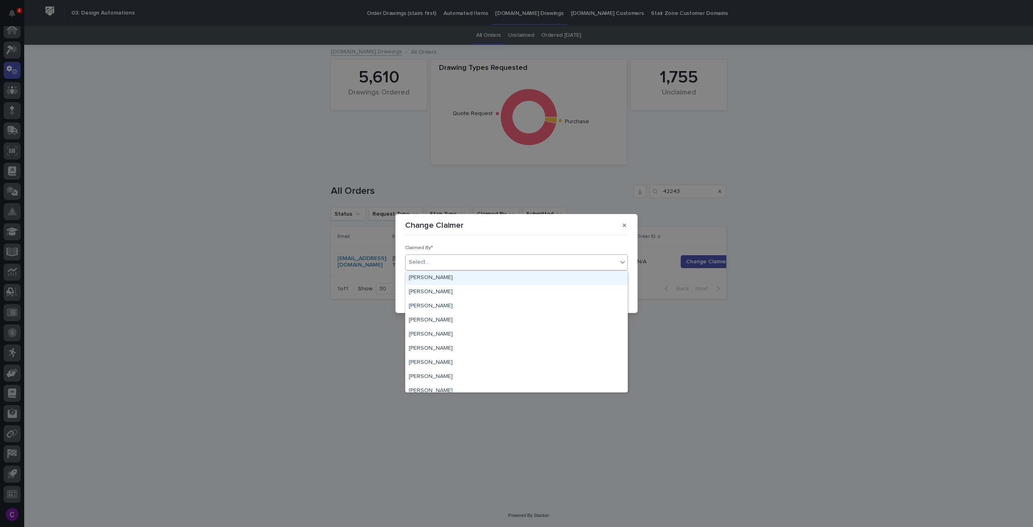
click at [624, 260] on icon at bounding box center [623, 262] width 8 height 8
type input "****"
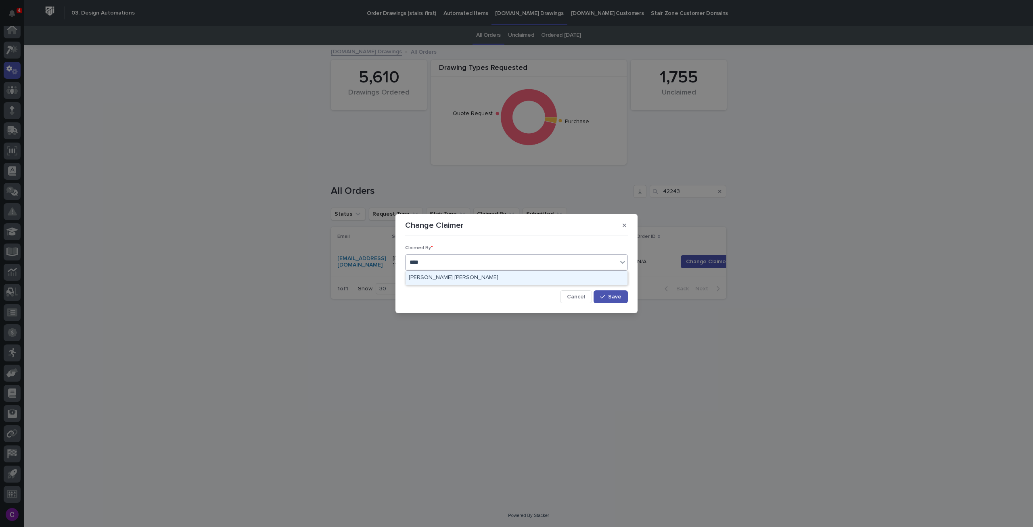
click at [470, 278] on div "[PERSON_NAME] [PERSON_NAME]" at bounding box center [517, 278] width 222 height 14
click at [608, 299] on button "Save" at bounding box center [611, 296] width 34 height 13
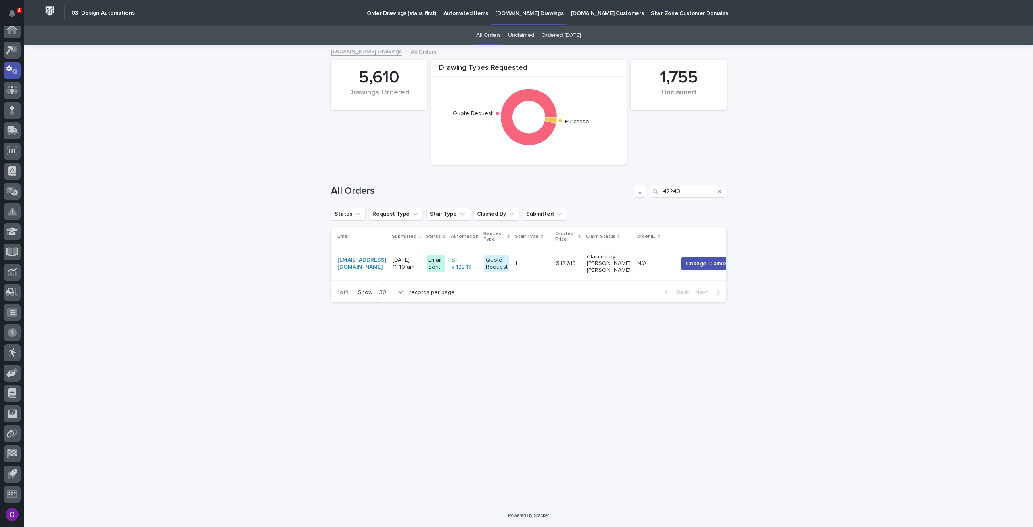
click at [776, 408] on div "Loading... Saving… Loading... Saving… Drawing Types Requested Quote Request Pur…" at bounding box center [528, 275] width 1009 height 458
click at [553, 266] on td "L L" at bounding box center [532, 263] width 40 height 33
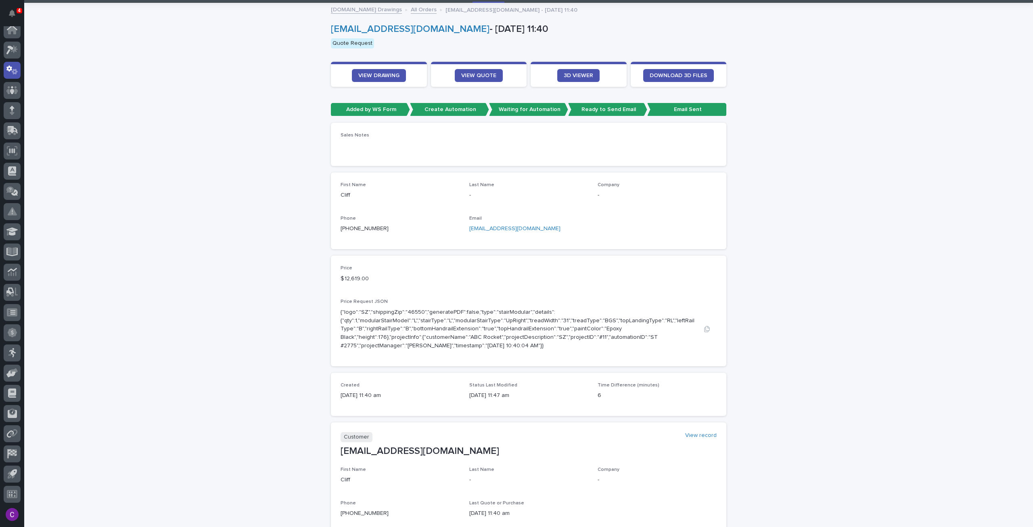
scroll to position [121, 0]
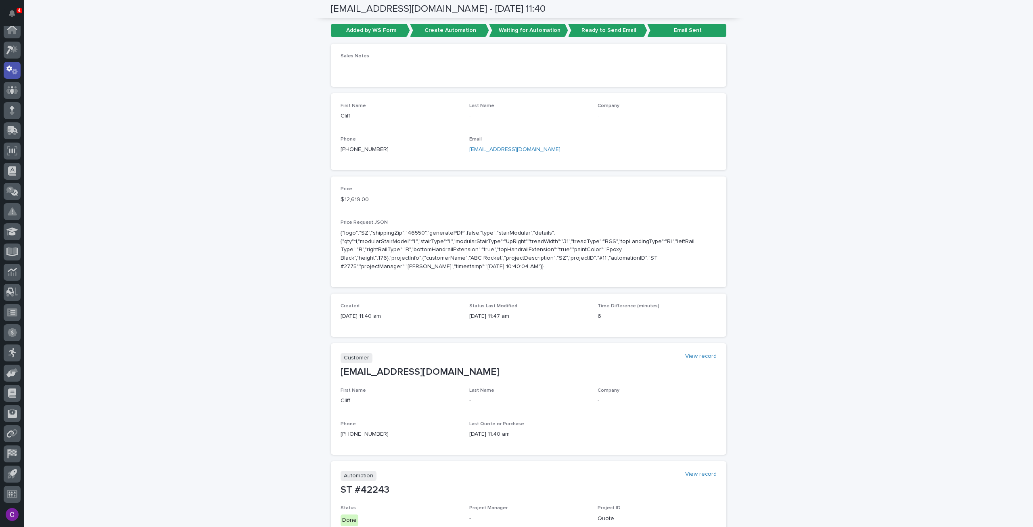
click at [369, 489] on p "ST #42243" at bounding box center [529, 490] width 376 height 12
copy p "42243"
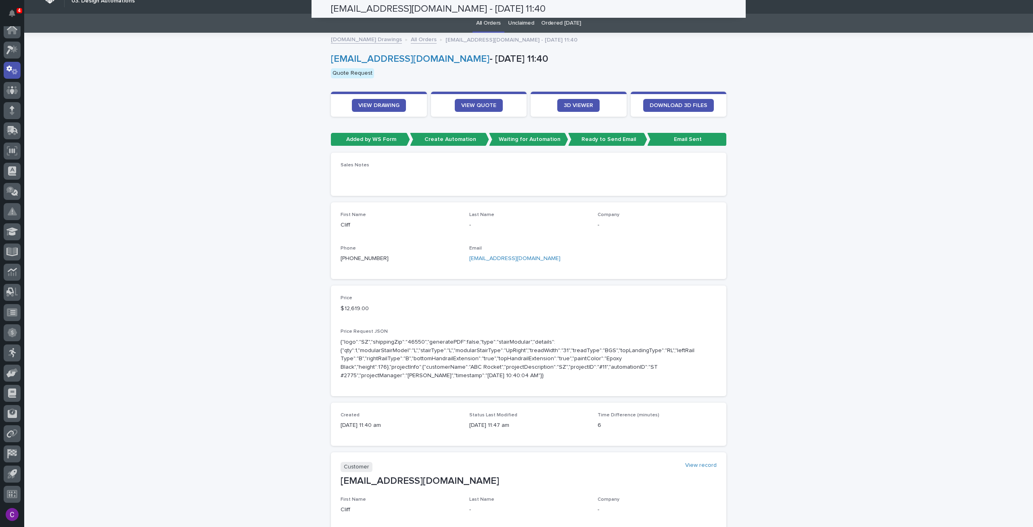
scroll to position [0, 0]
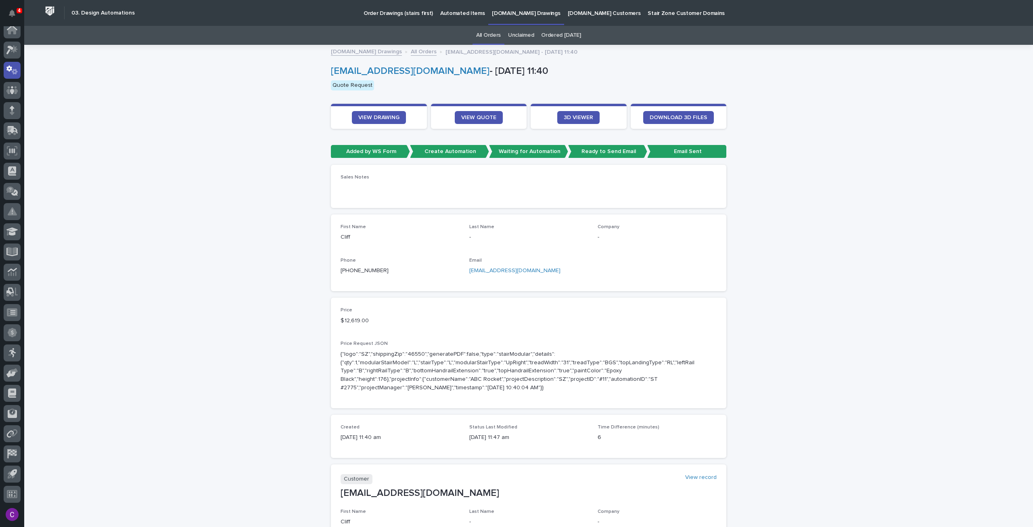
click at [455, 20] on link "Automated Items" at bounding box center [463, 12] width 52 height 25
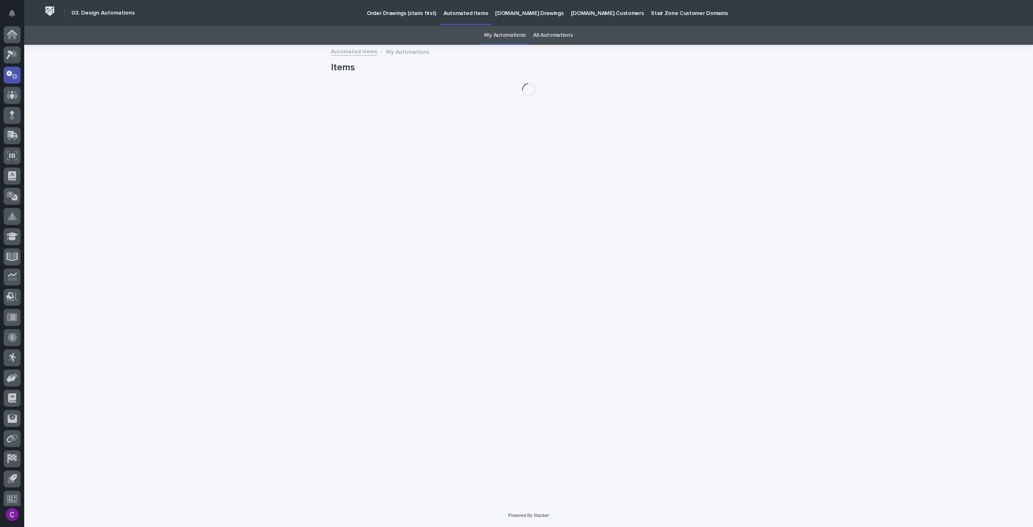
scroll to position [5, 0]
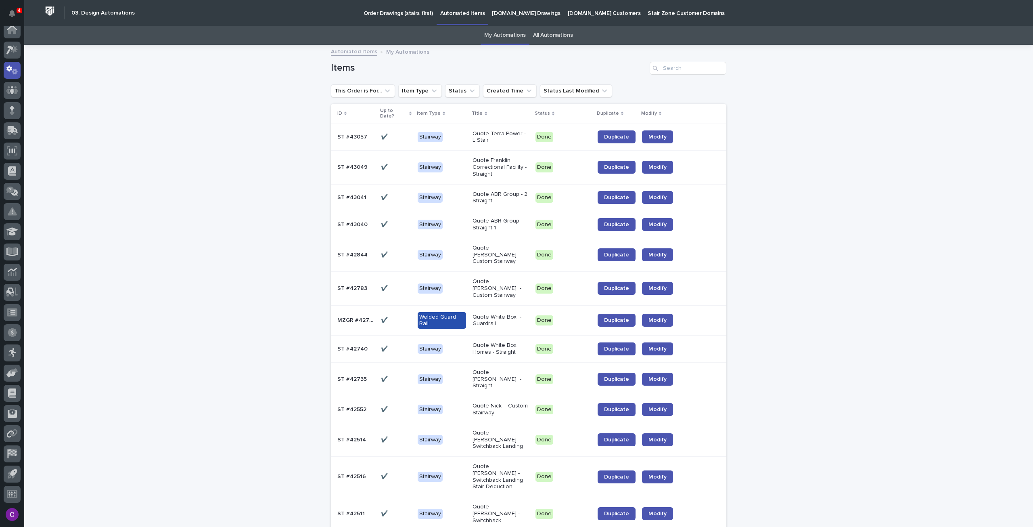
click at [562, 33] on link "All Automations" at bounding box center [553, 35] width 40 height 19
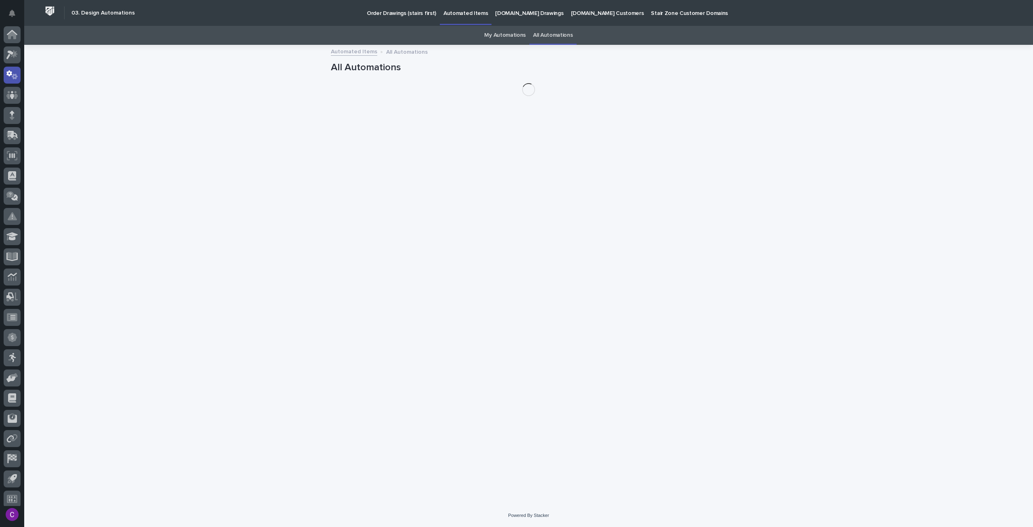
scroll to position [5, 0]
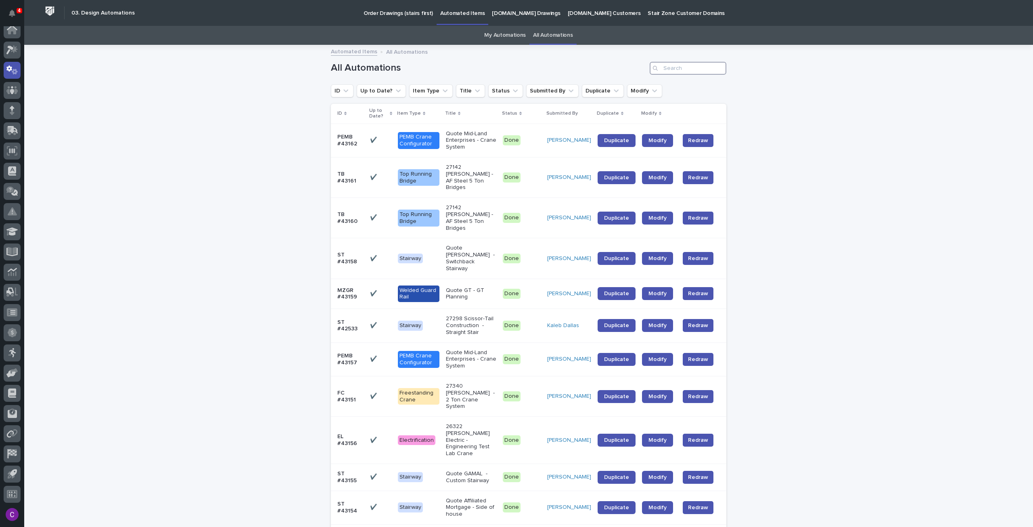
click at [673, 65] on input "Search" at bounding box center [688, 68] width 77 height 13
paste input "42243"
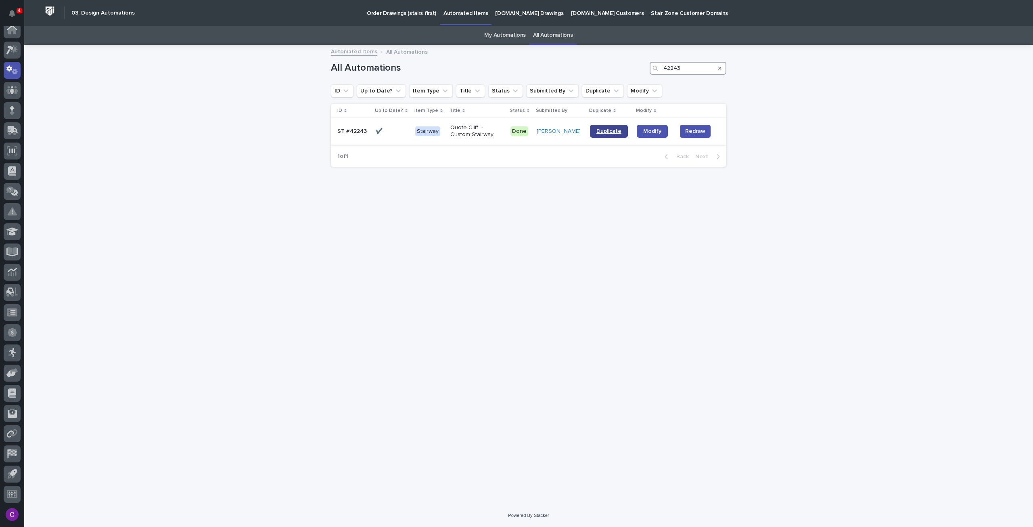
type input "42243"
click at [615, 130] on span "Duplicate" at bounding box center [608, 131] width 25 height 6
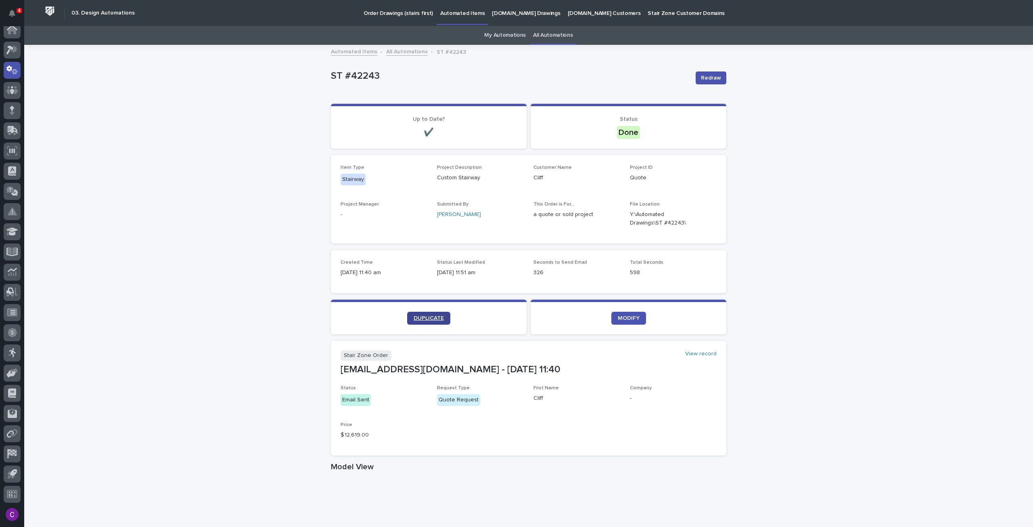
click at [426, 320] on span "DUPLICATE" at bounding box center [429, 318] width 30 height 6
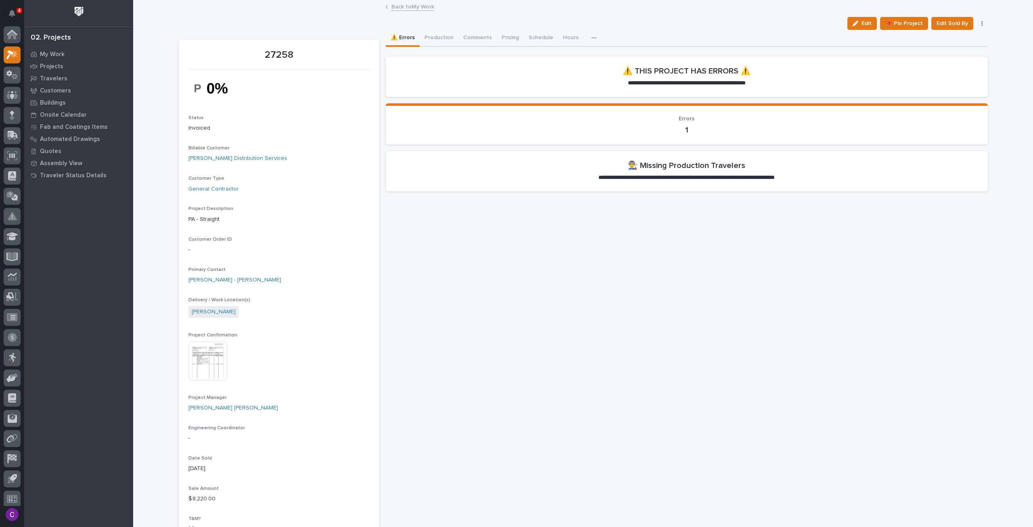
scroll to position [5, 0]
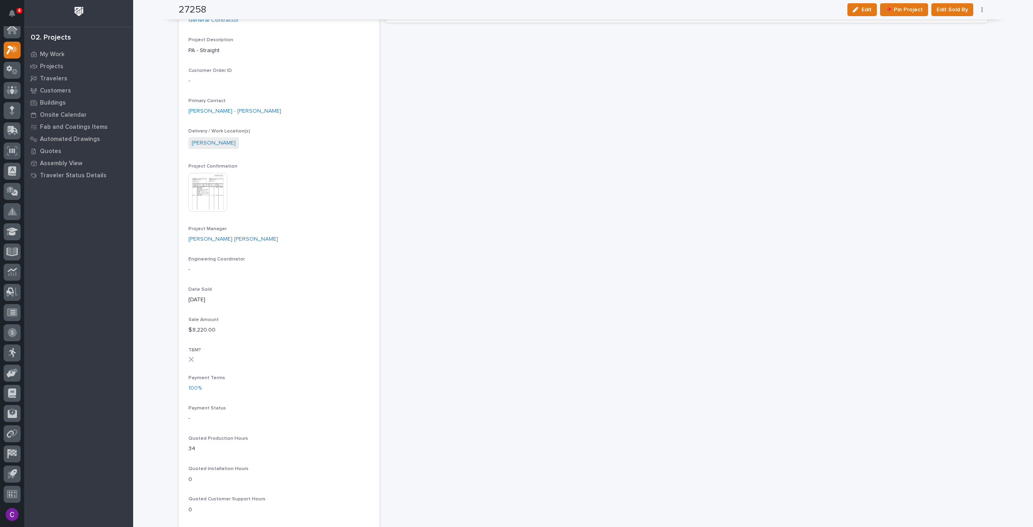
scroll to position [168, 0]
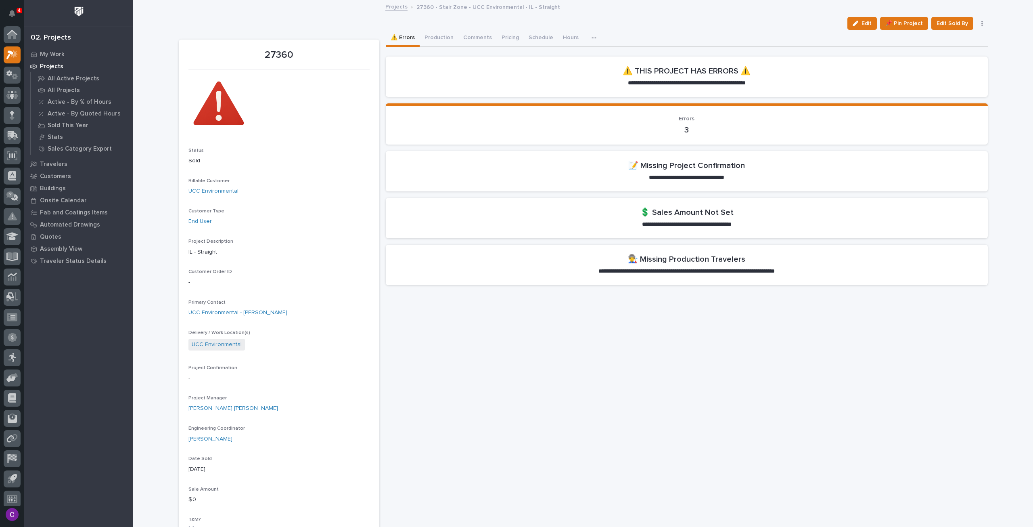
scroll to position [5, 0]
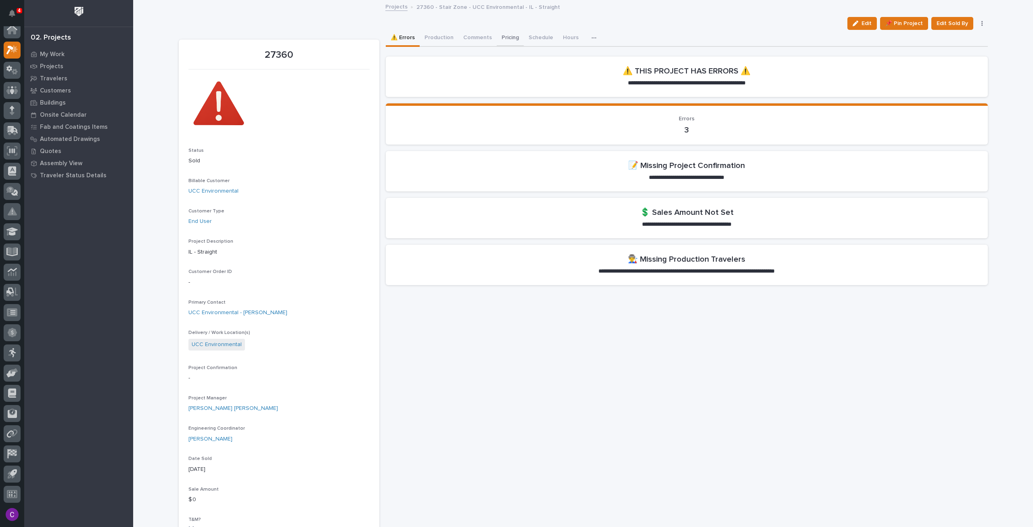
click at [507, 36] on button "Pricing" at bounding box center [510, 38] width 27 height 17
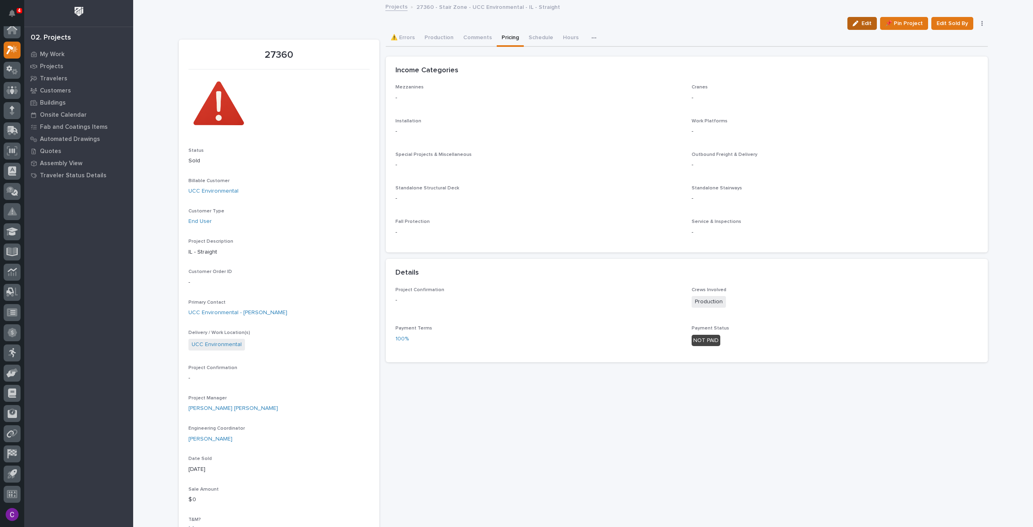
click at [869, 21] on span "Edit" at bounding box center [867, 23] width 10 height 7
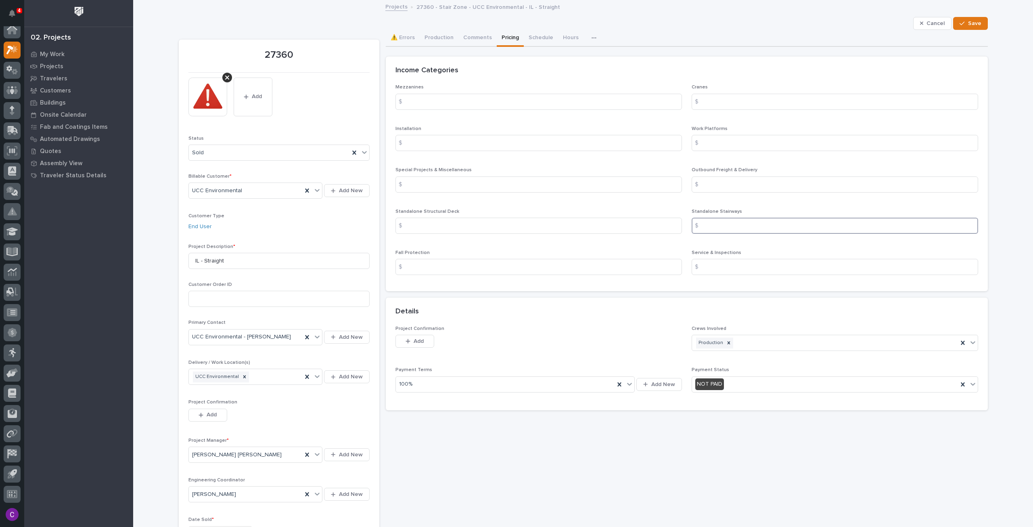
click at [770, 219] on input at bounding box center [835, 225] width 286 height 16
type input "4136"
click at [761, 184] on input at bounding box center [835, 184] width 286 height 16
type input "563"
click at [980, 28] on button "Save" at bounding box center [970, 23] width 34 height 13
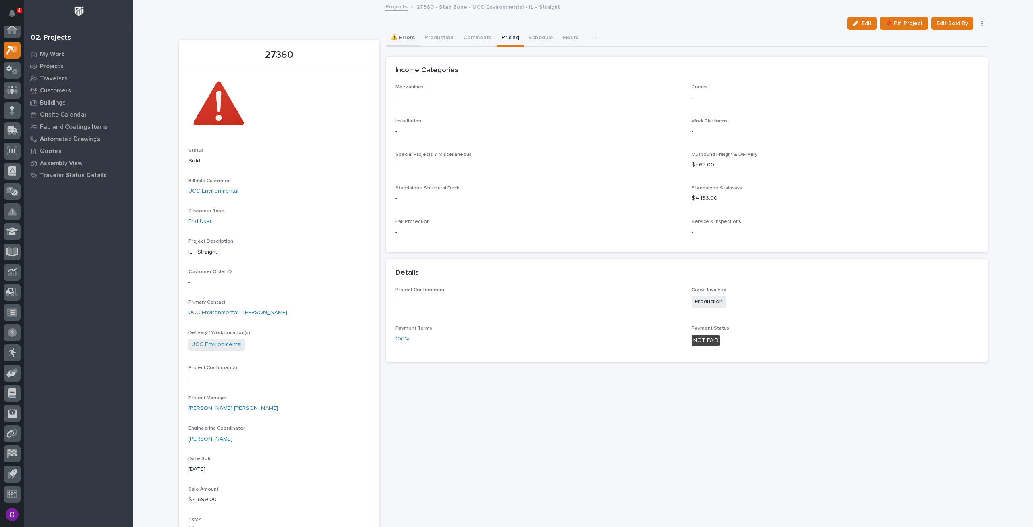
click at [404, 32] on button "⚠️ Errors" at bounding box center [403, 38] width 34 height 17
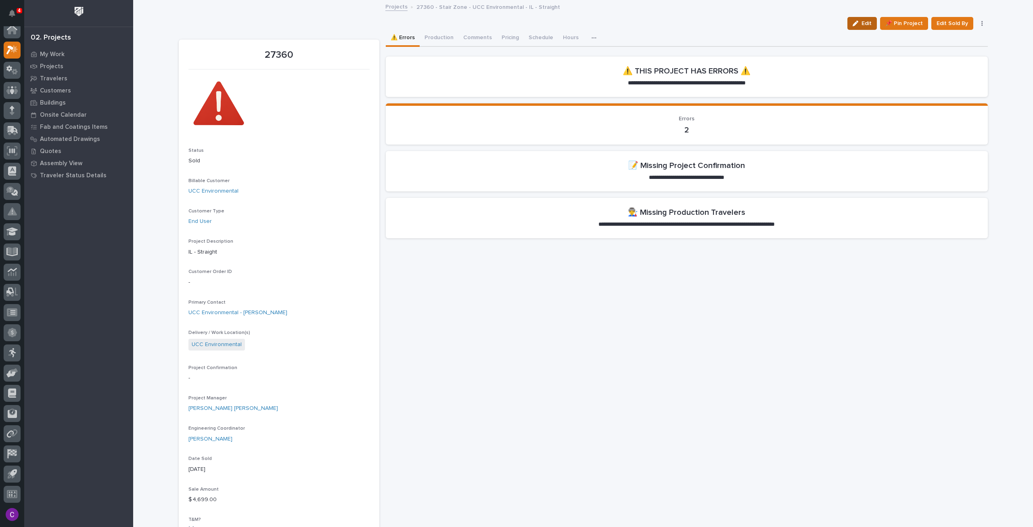
click at [870, 17] on button "Edit" at bounding box center [861, 23] width 29 height 13
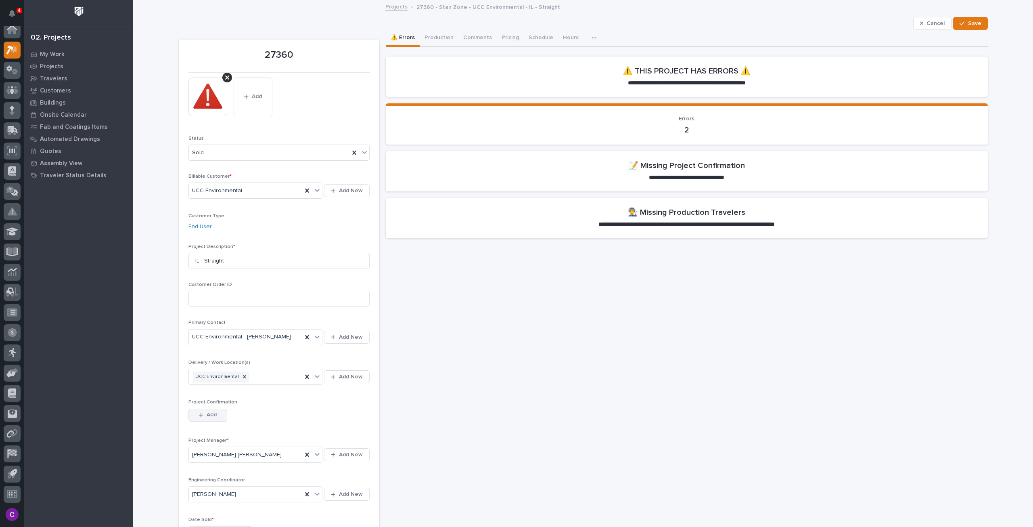
click at [207, 413] on span "Add" at bounding box center [212, 414] width 10 height 7
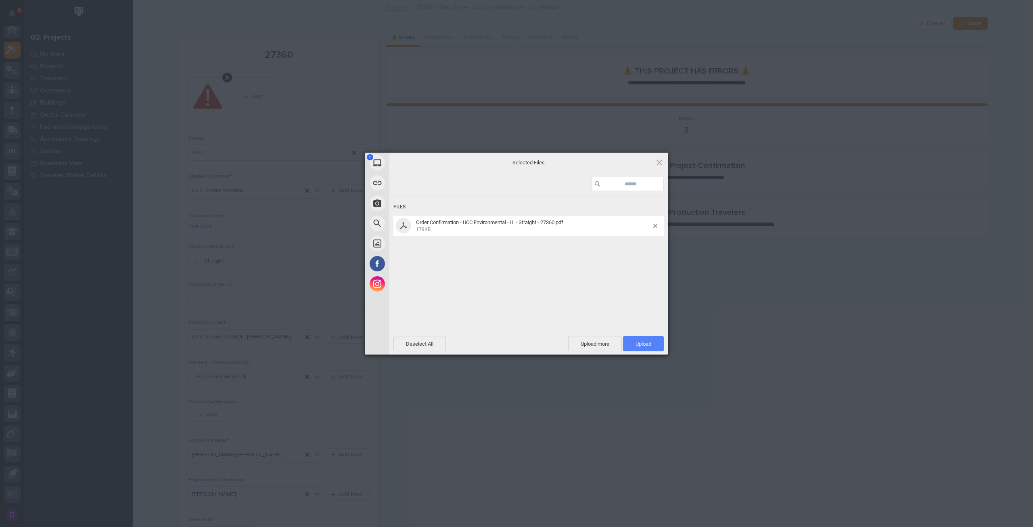
click at [654, 347] on span "Upload 1" at bounding box center [643, 343] width 41 height 15
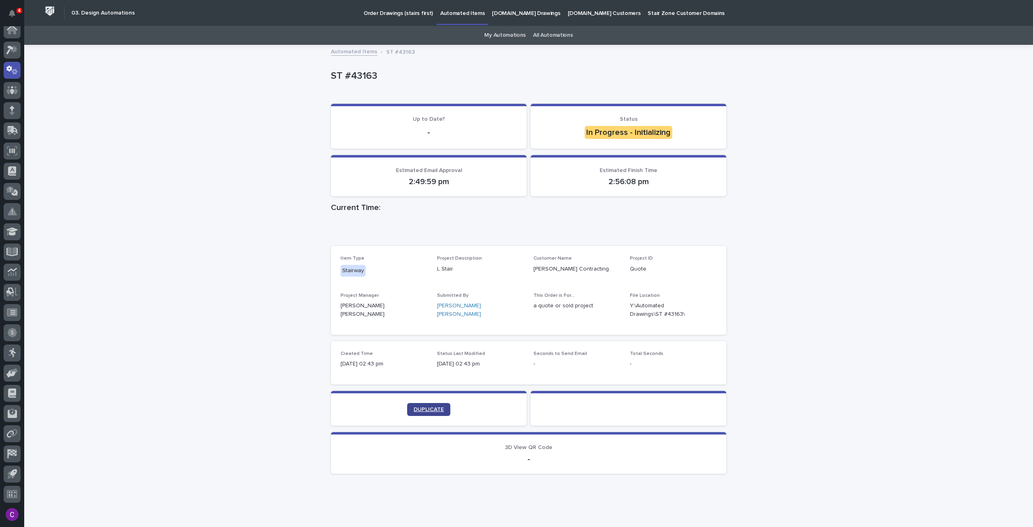
click at [432, 410] on span "DUPLICATE" at bounding box center [429, 409] width 30 height 6
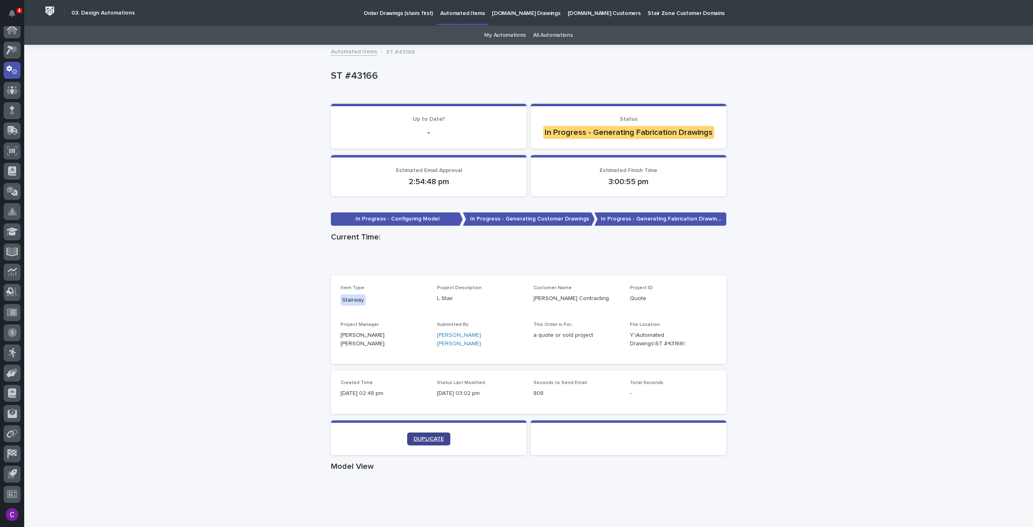
click at [414, 437] on span "DUPLICATE" at bounding box center [429, 439] width 30 height 6
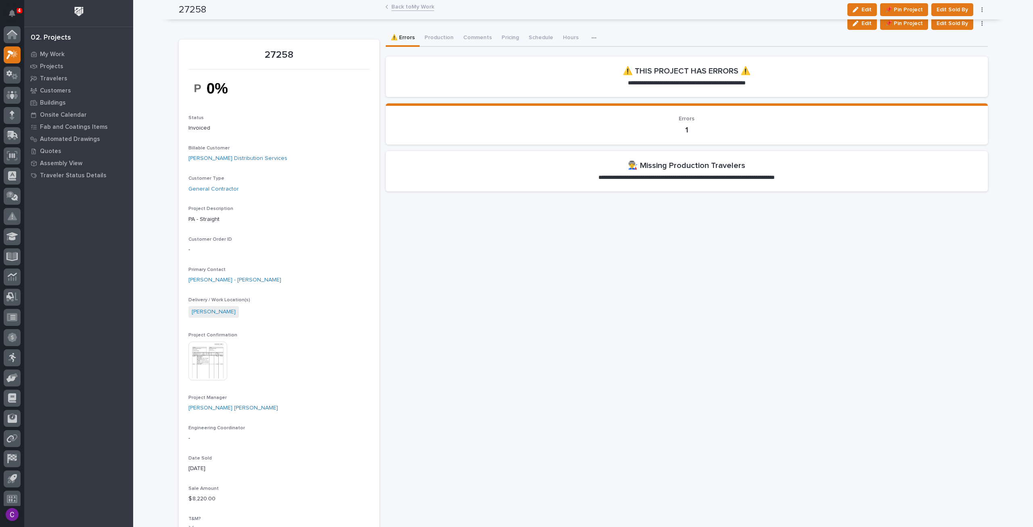
scroll to position [5, 0]
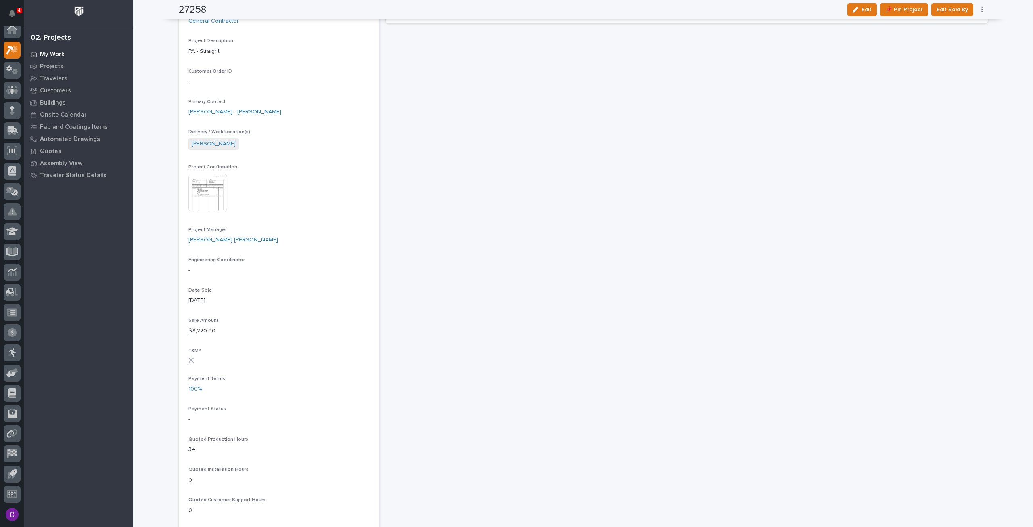
click at [44, 51] on p "My Work" at bounding box center [52, 54] width 25 height 7
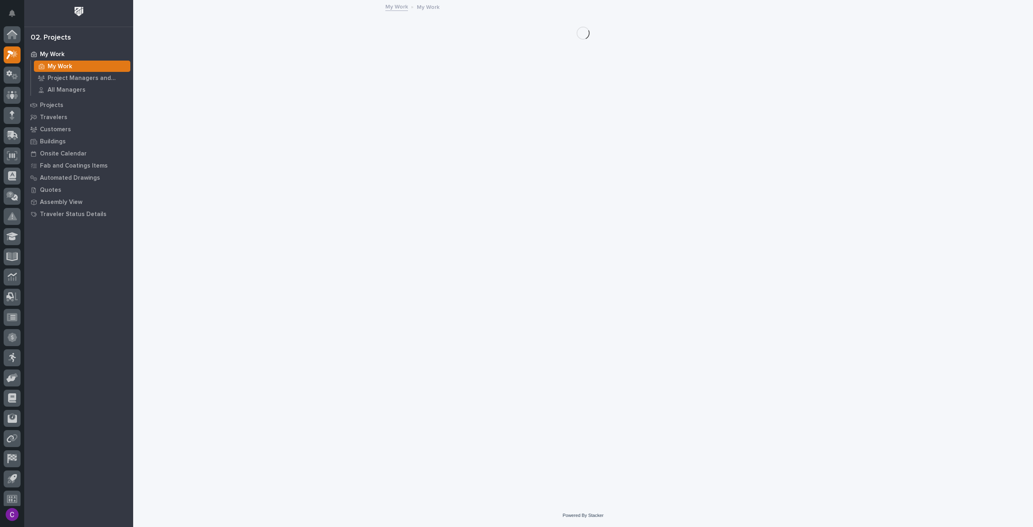
scroll to position [5, 0]
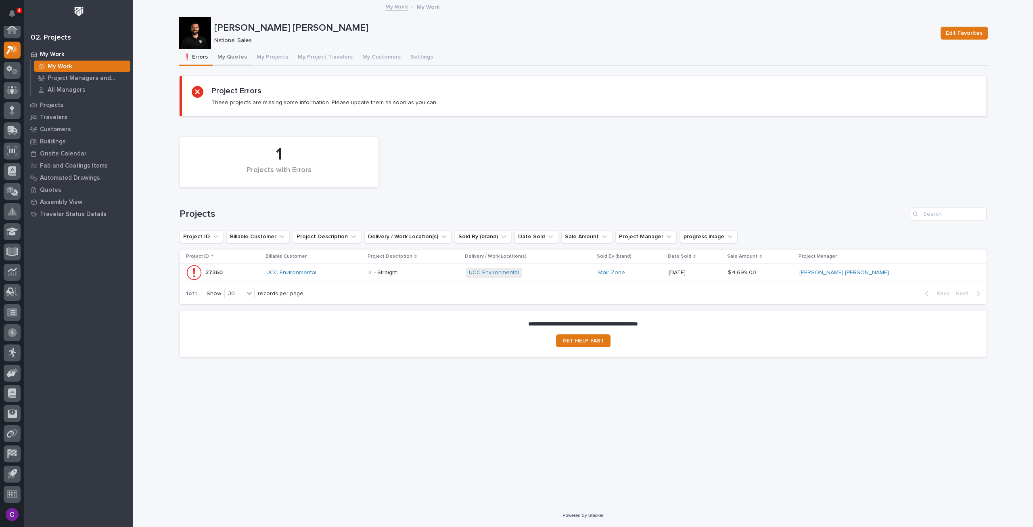
click at [238, 61] on button "My Quotes" at bounding box center [232, 57] width 39 height 17
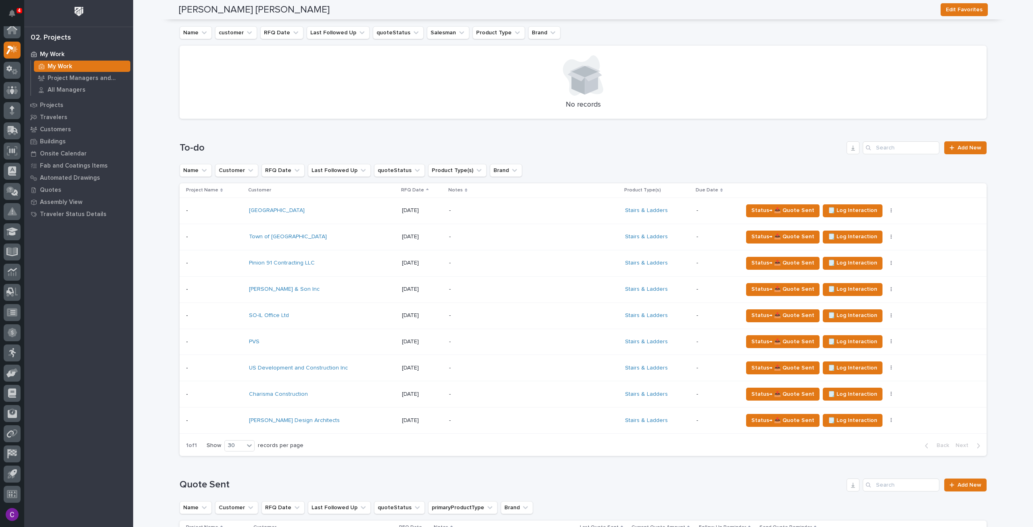
scroll to position [363, 0]
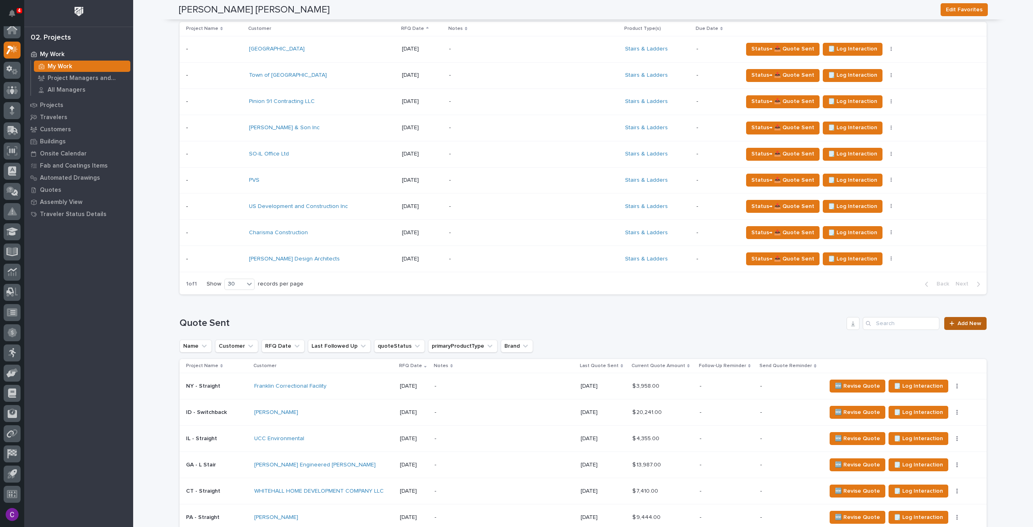
click at [973, 317] on link "Add New" at bounding box center [965, 323] width 42 height 13
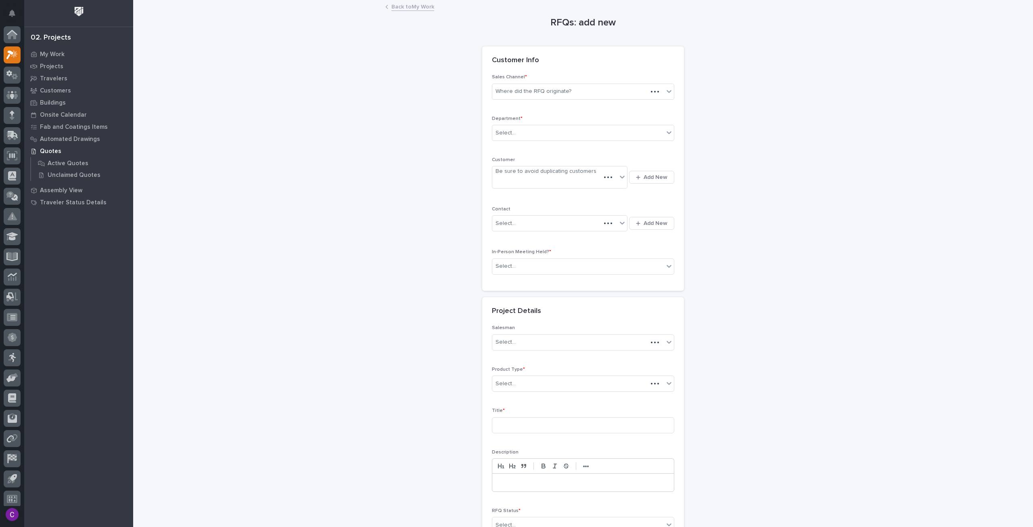
scroll to position [5, 0]
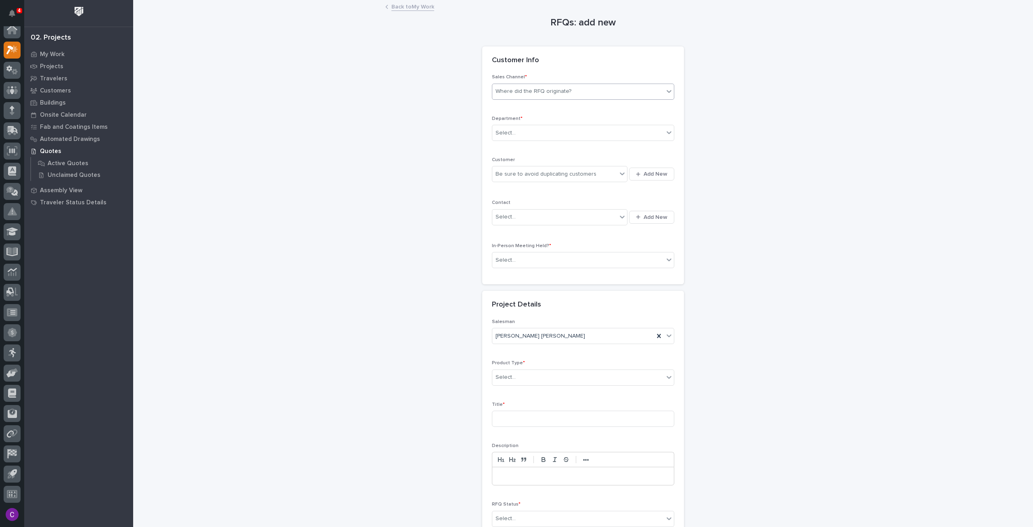
click at [564, 95] on div "Where did the RFQ originate?" at bounding box center [534, 91] width 76 height 8
click at [551, 138] on div "Stair Zone" at bounding box center [580, 135] width 182 height 14
click at [550, 136] on div "Select..." at bounding box center [577, 132] width 171 height 13
click at [550, 148] on div "National Sales" at bounding box center [580, 147] width 182 height 14
click at [644, 175] on span "Add New" at bounding box center [656, 173] width 24 height 7
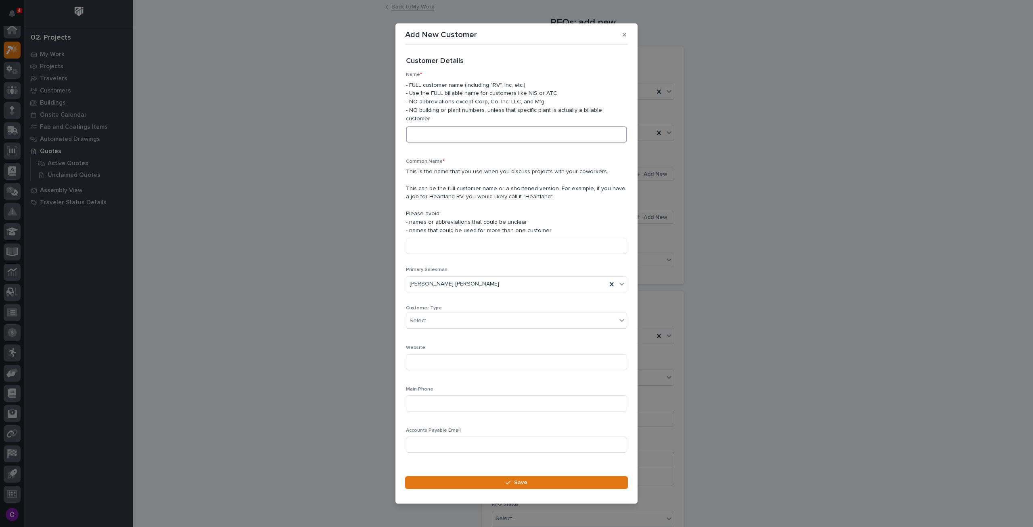
click at [454, 138] on input at bounding box center [516, 134] width 221 height 16
type input "[PERSON_NAME] Contracting"
click at [519, 314] on div "Select..." at bounding box center [511, 320] width 210 height 13
click at [477, 361] on div "General Contractor" at bounding box center [513, 360] width 214 height 14
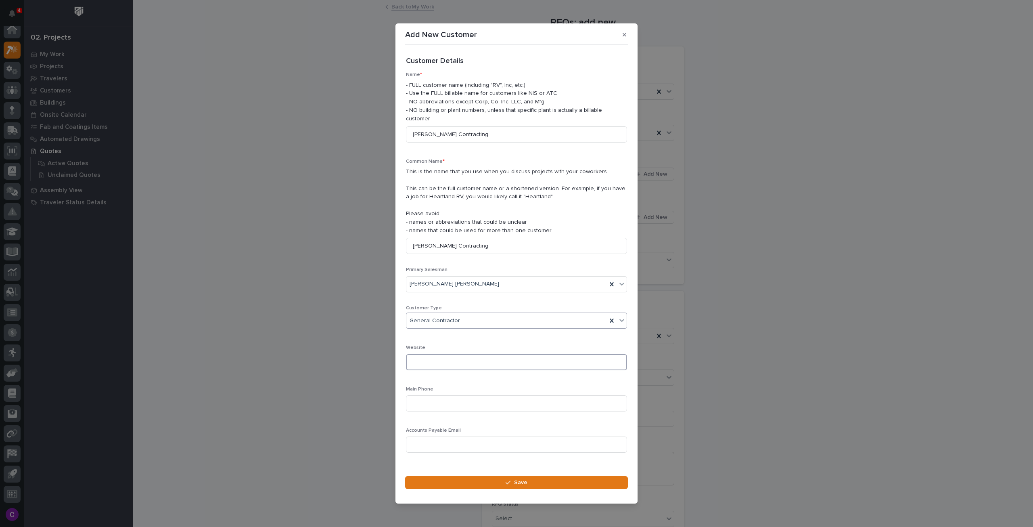
click at [477, 361] on input at bounding box center [516, 362] width 221 height 16
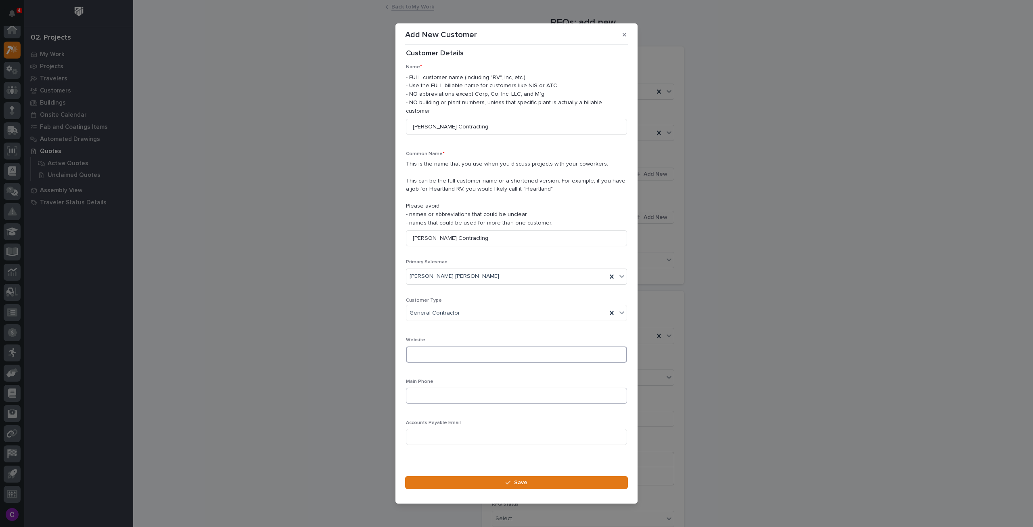
scroll to position [11, 0]
click at [542, 476] on button "Save" at bounding box center [516, 482] width 223 height 13
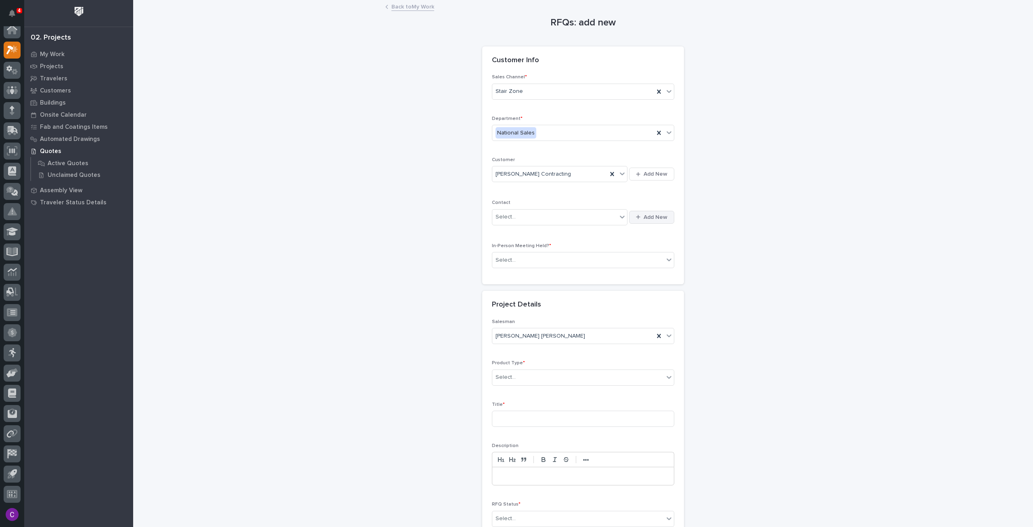
click at [644, 217] on span "Add New" at bounding box center [656, 216] width 24 height 7
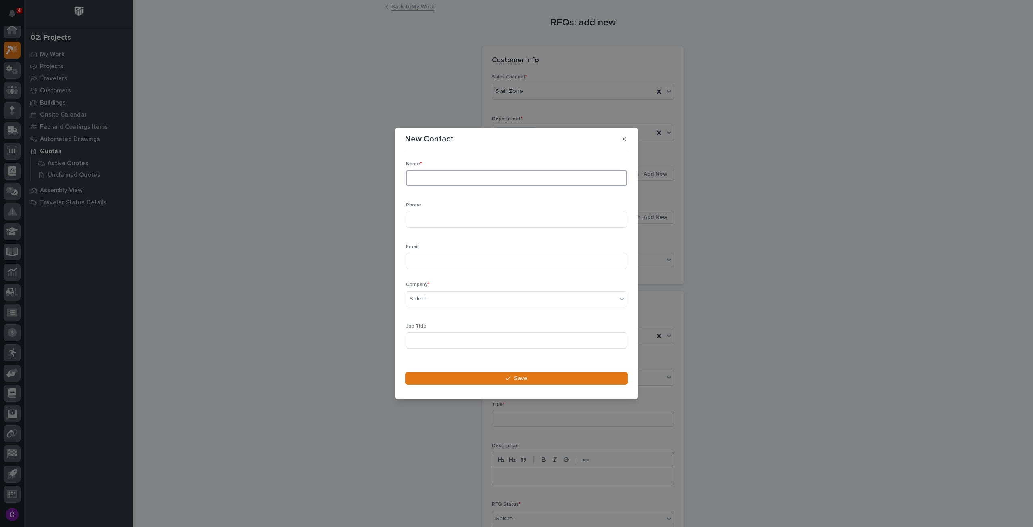
click at [457, 179] on input at bounding box center [516, 178] width 221 height 16
click at [482, 176] on input at bounding box center [516, 178] width 221 height 16
paste input "[PERSON_NAME]"
type input "[PERSON_NAME]"
click at [431, 217] on input at bounding box center [516, 219] width 221 height 16
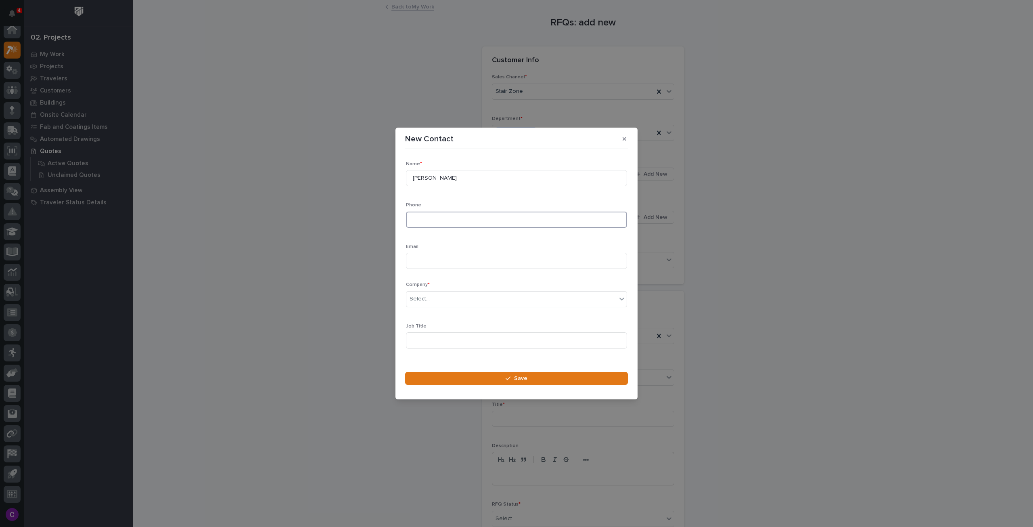
paste input "[PHONE_NUMBER]"
type input "[PHONE_NUMBER]"
click at [446, 260] on input at bounding box center [516, 261] width 221 height 16
paste input "[EMAIL_ADDRESS][DOMAIN_NAME]"
type input "[EMAIL_ADDRESS][DOMAIN_NAME]"
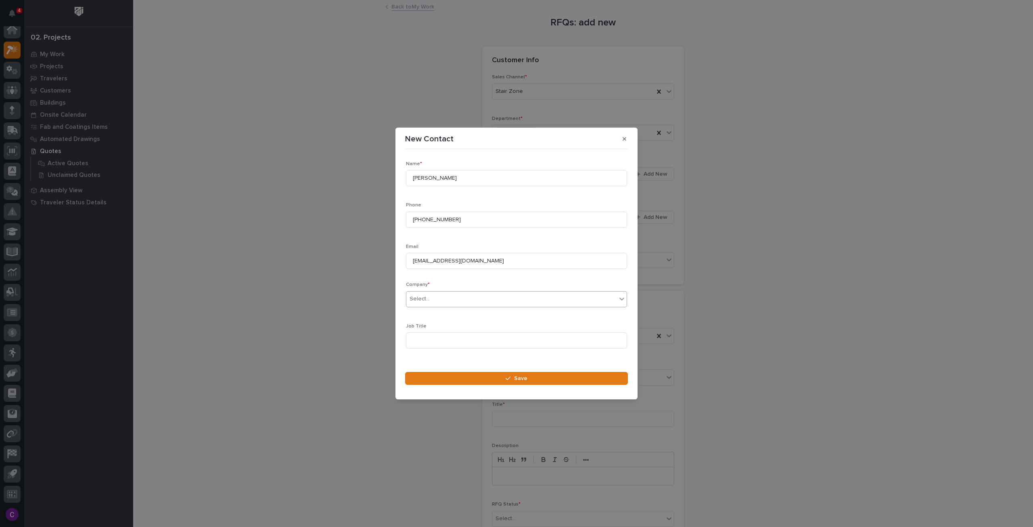
click at [470, 300] on div "Select..." at bounding box center [511, 298] width 210 height 13
type input "****"
click at [468, 311] on div "[PERSON_NAME] Contracting" at bounding box center [513, 314] width 214 height 14
click at [439, 343] on input at bounding box center [516, 340] width 221 height 16
paste input "Estimator/Project Manager"
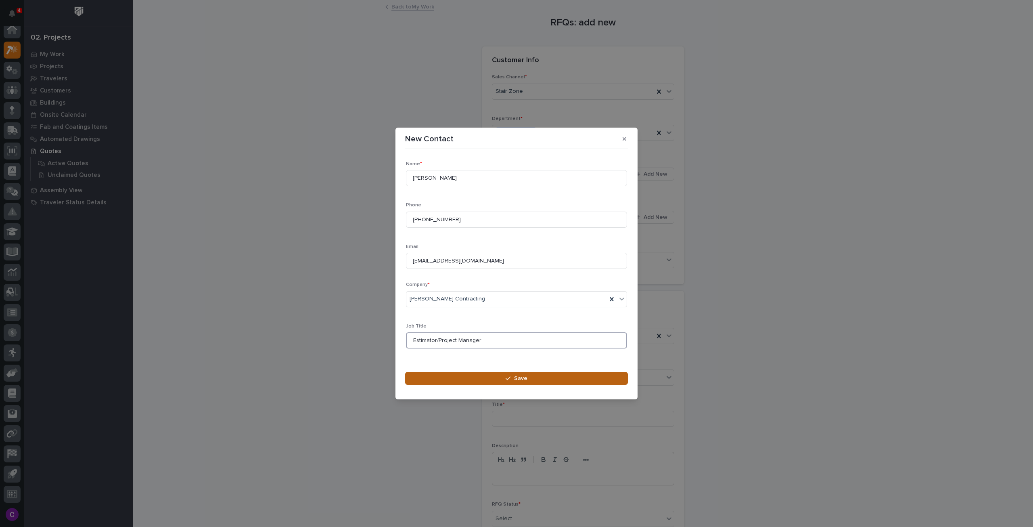
type input "Estimator/Project Manager"
click at [496, 380] on button "Save" at bounding box center [516, 378] width 223 height 13
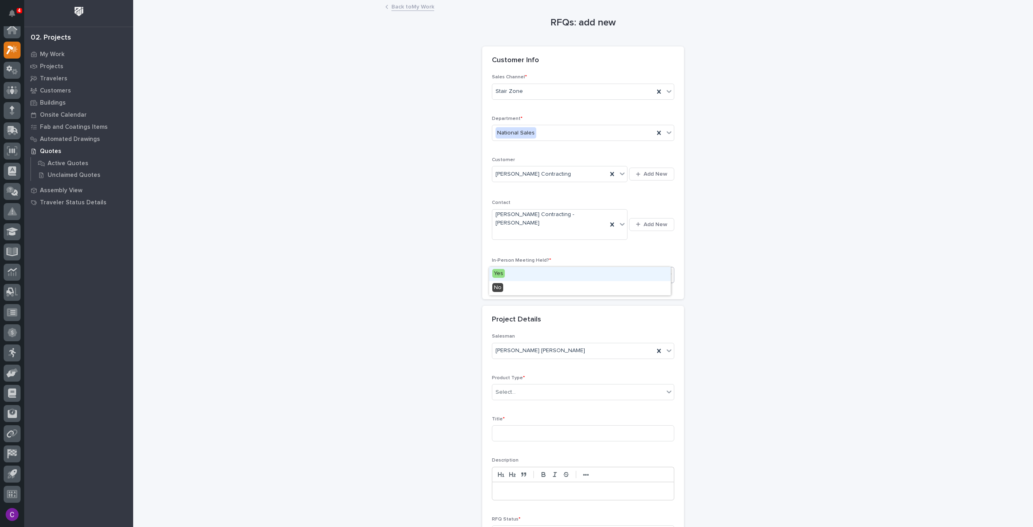
click at [567, 267] on div "Select..." at bounding box center [583, 275] width 182 height 16
click at [545, 284] on div "No" at bounding box center [580, 288] width 182 height 14
click at [553, 385] on div "Select..." at bounding box center [577, 391] width 171 height 13
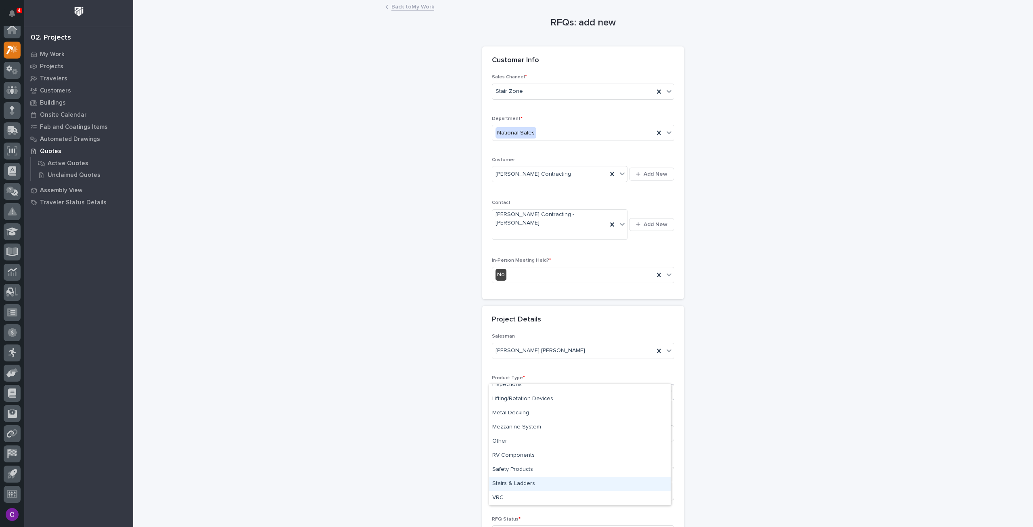
click at [535, 485] on div "Stairs & Ladders" at bounding box center [580, 484] width 182 height 14
click at [546, 425] on input at bounding box center [583, 433] width 182 height 16
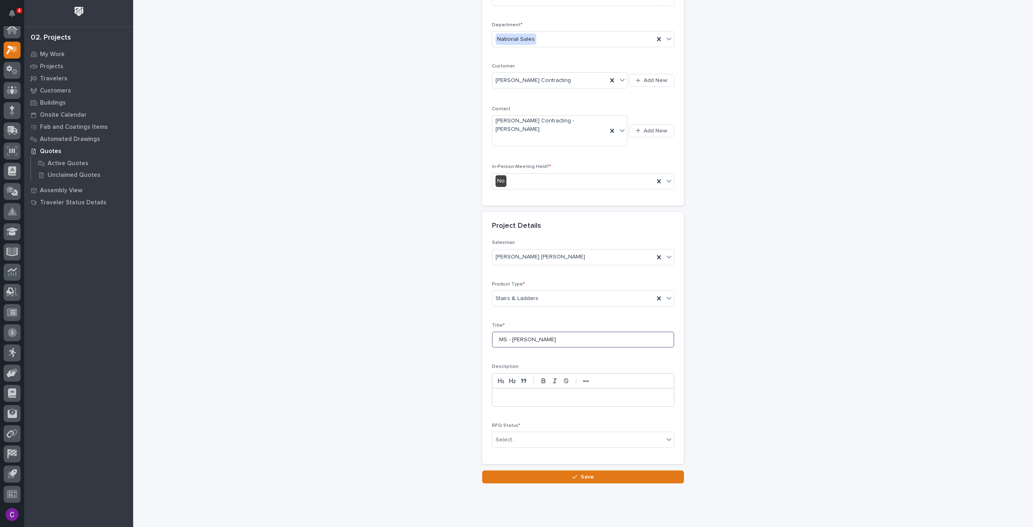
scroll to position [96, 0]
type input "MS - [PERSON_NAME]"
click at [522, 429] on div "Select..." at bounding box center [583, 437] width 182 height 16
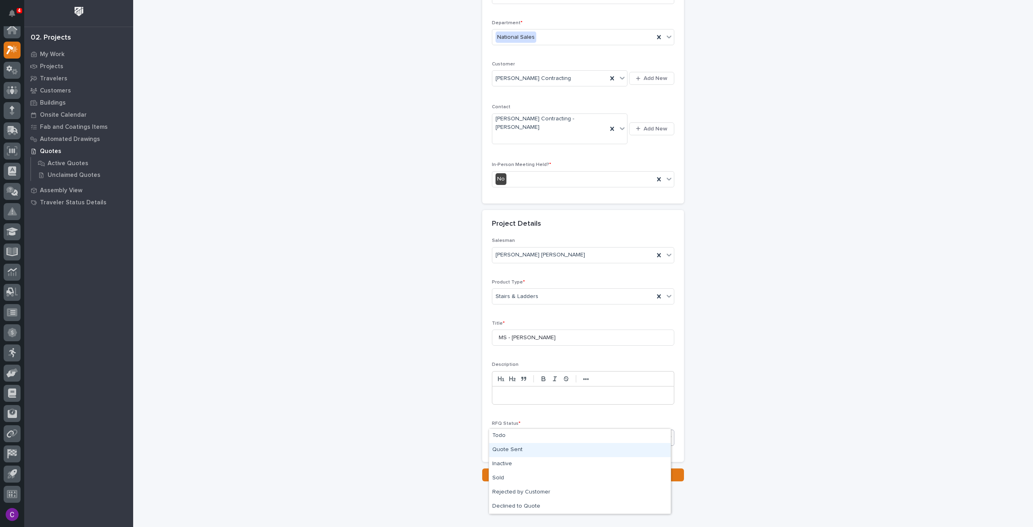
click at [529, 452] on div "Quote Sent" at bounding box center [580, 450] width 182 height 14
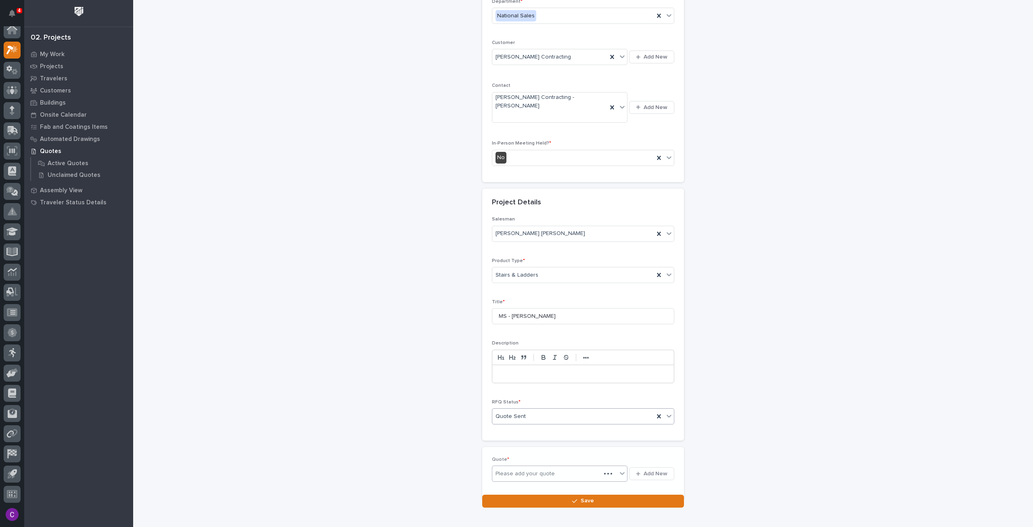
scroll to position [125, 0]
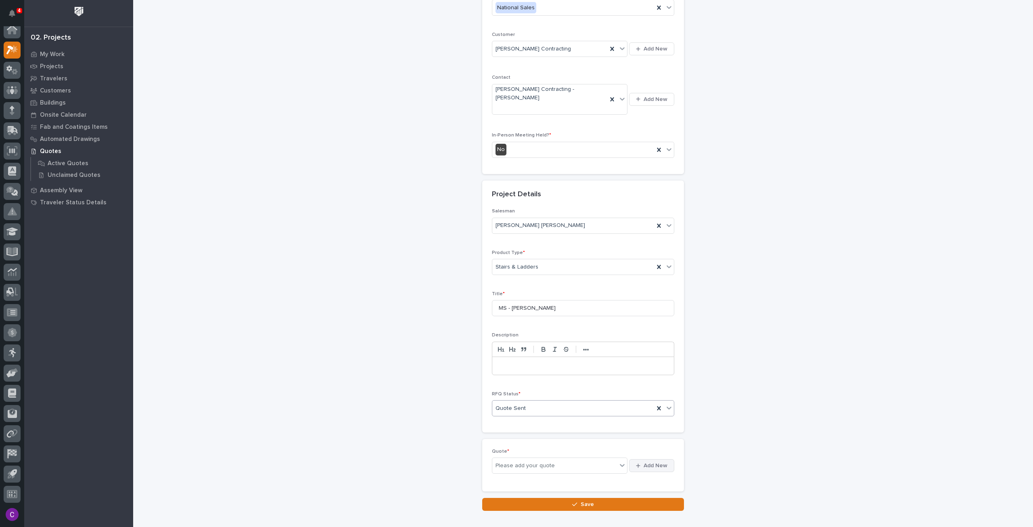
click at [655, 462] on span "Add New" at bounding box center [656, 465] width 24 height 7
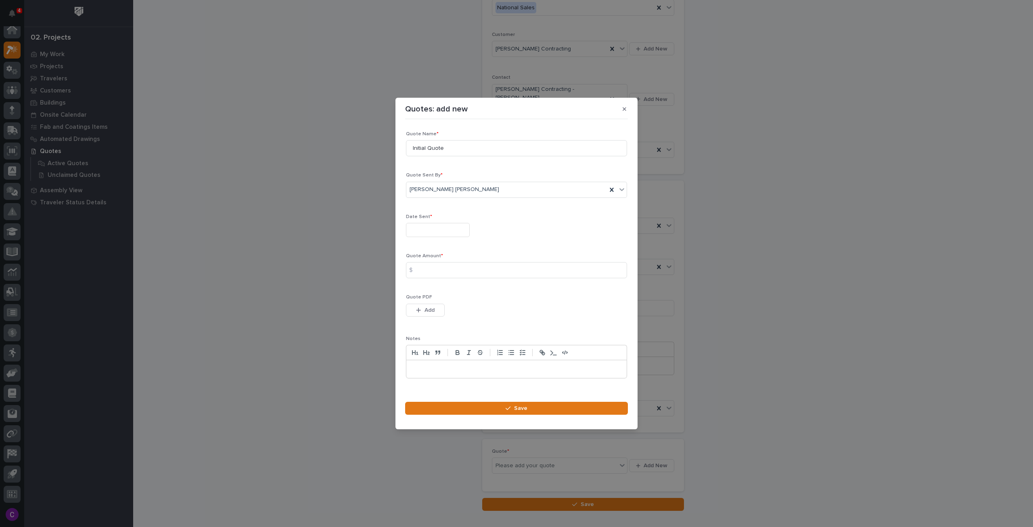
click at [449, 230] on input "text" at bounding box center [438, 230] width 64 height 14
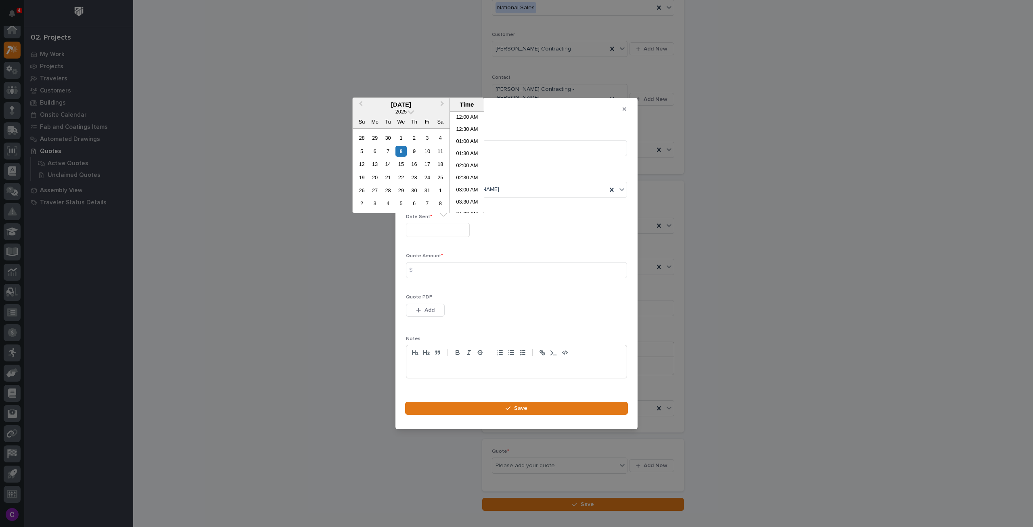
scroll to position [319, 0]
click at [401, 156] on div "8" at bounding box center [400, 151] width 11 height 11
type input "**********"
click at [465, 268] on input at bounding box center [516, 270] width 221 height 16
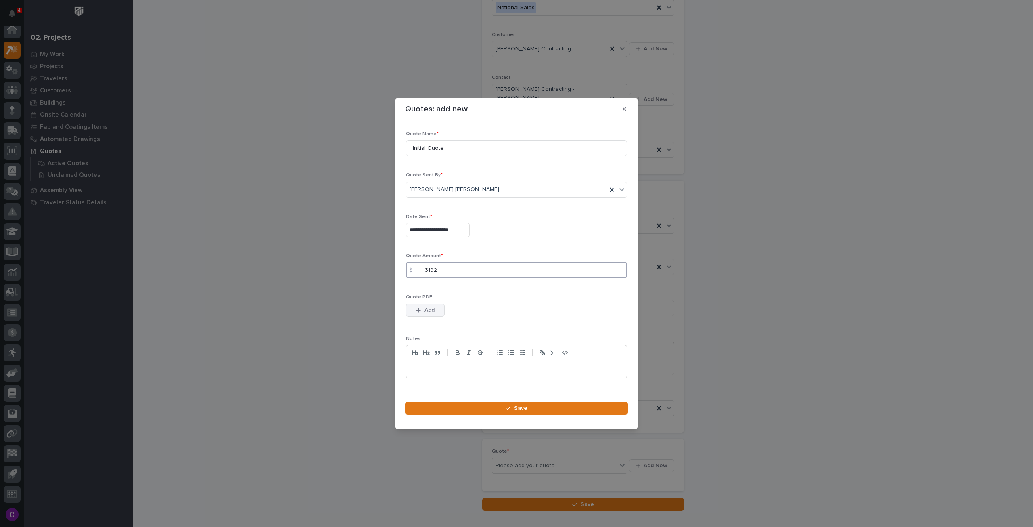
type input "13192"
click at [427, 309] on span "Add" at bounding box center [429, 309] width 10 height 7
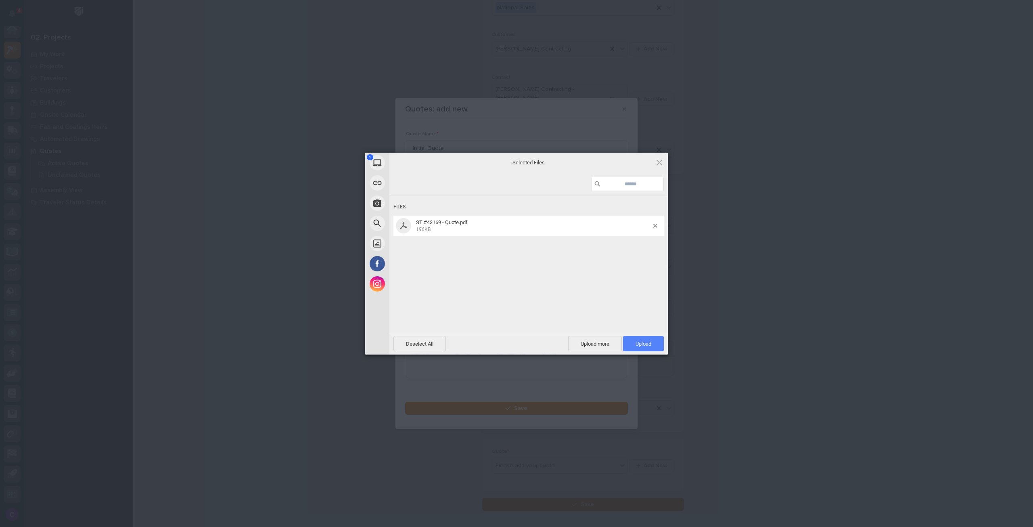
click at [658, 339] on span "Upload 1" at bounding box center [643, 343] width 41 height 15
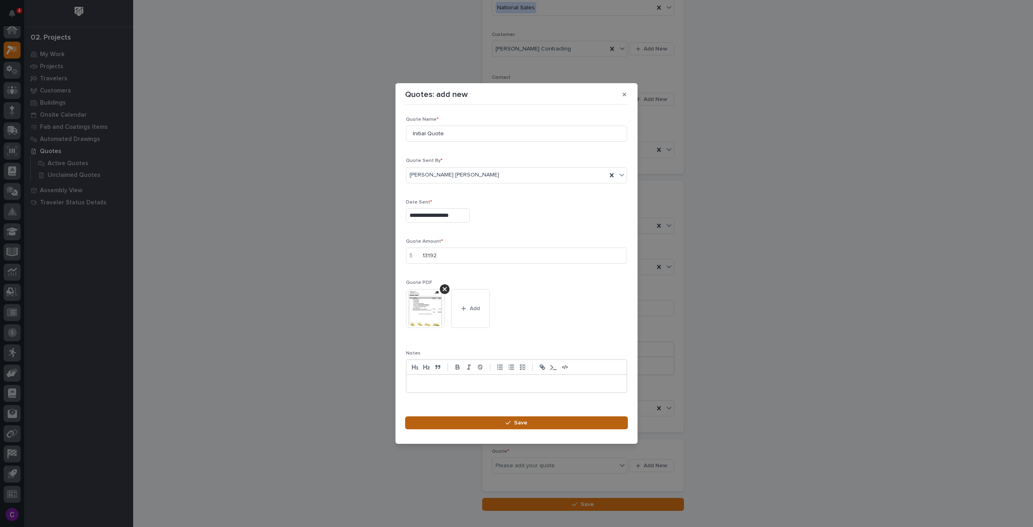
click at [570, 424] on button "Save" at bounding box center [516, 422] width 223 height 13
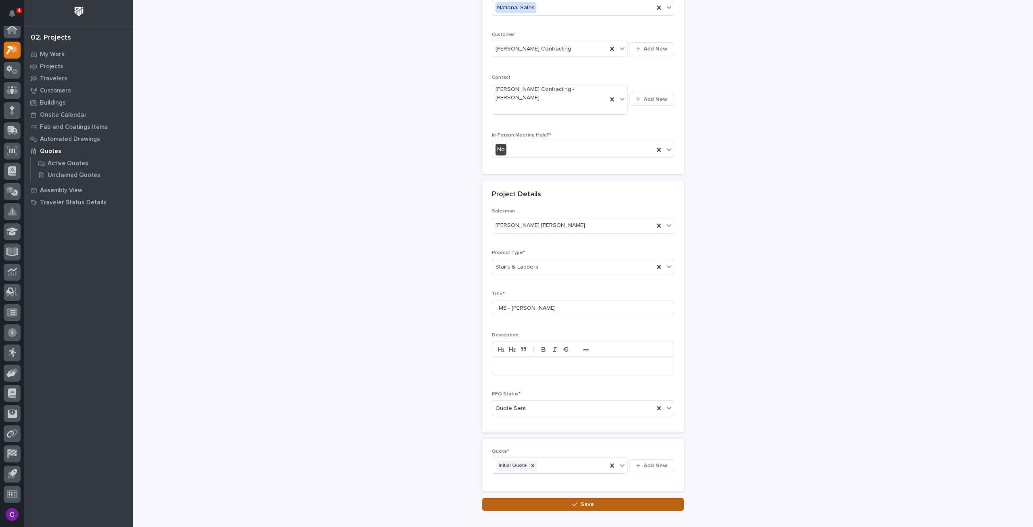
click at [638, 498] on button "Save" at bounding box center [583, 504] width 202 height 13
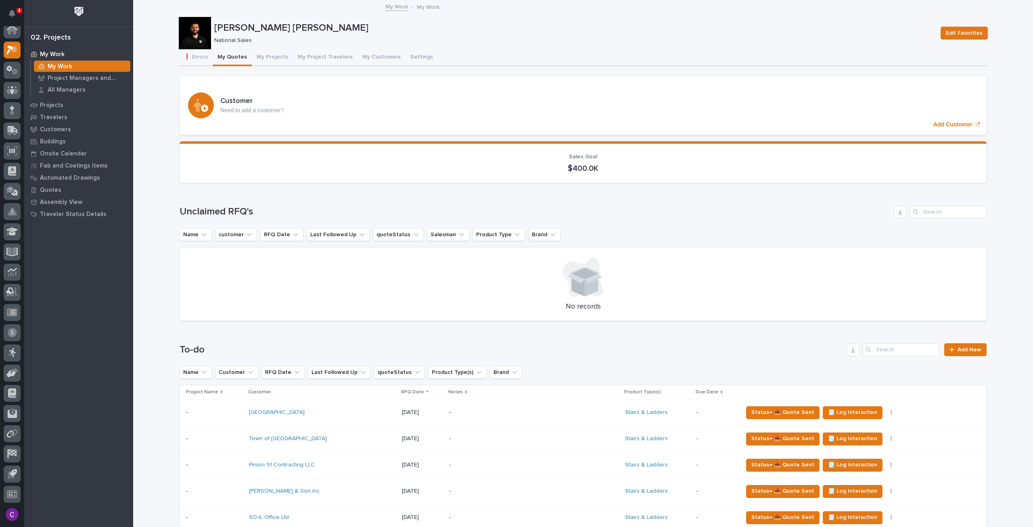
click at [751, 36] on div "National Sales" at bounding box center [572, 40] width 717 height 8
